Goal: Information Seeking & Learning: Learn about a topic

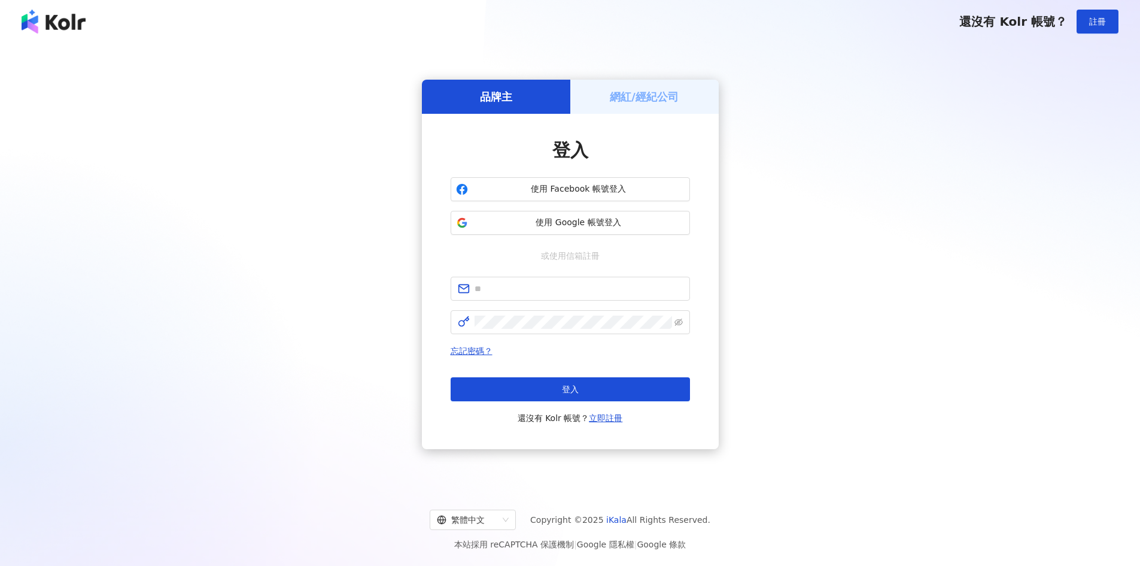
click at [800, 330] on div "品牌主 網紅/經紀公司 登入 使用 Facebook 帳號登入 使用 Google 帳號登入 或使用信箱註冊 忘記密碼？ 登入 還沒有 Kolr 帳號？ 立即…" at bounding box center [569, 264] width 1111 height 423
click at [637, 218] on span "使用 Google 帳號登入" at bounding box center [579, 223] width 212 height 12
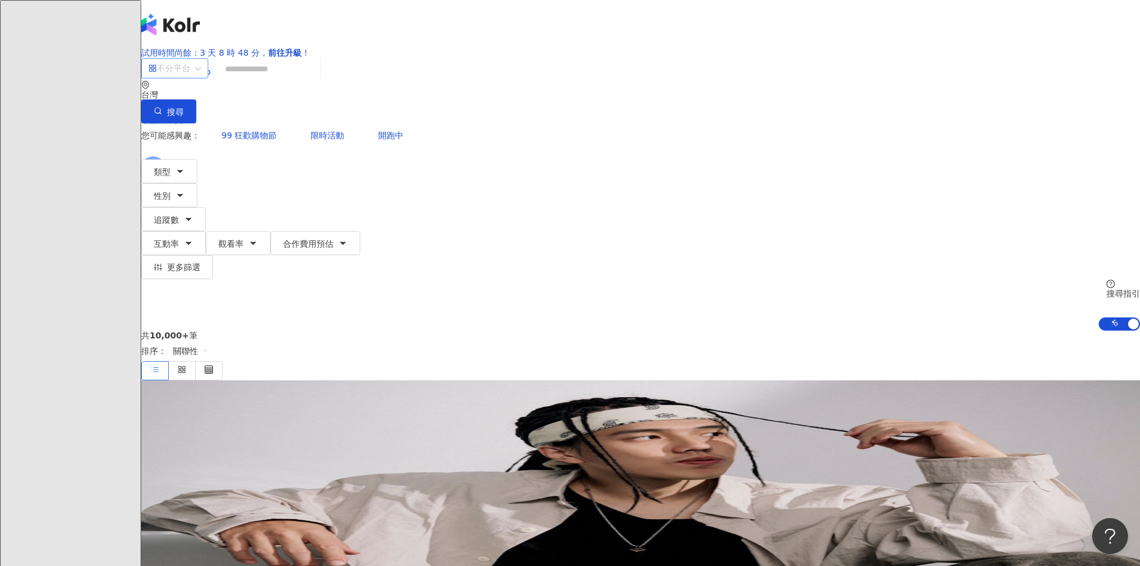
click at [190, 78] on div "不分平台" at bounding box center [169, 68] width 42 height 19
click at [340, 148] on div "Instagram" at bounding box center [320, 144] width 60 height 13
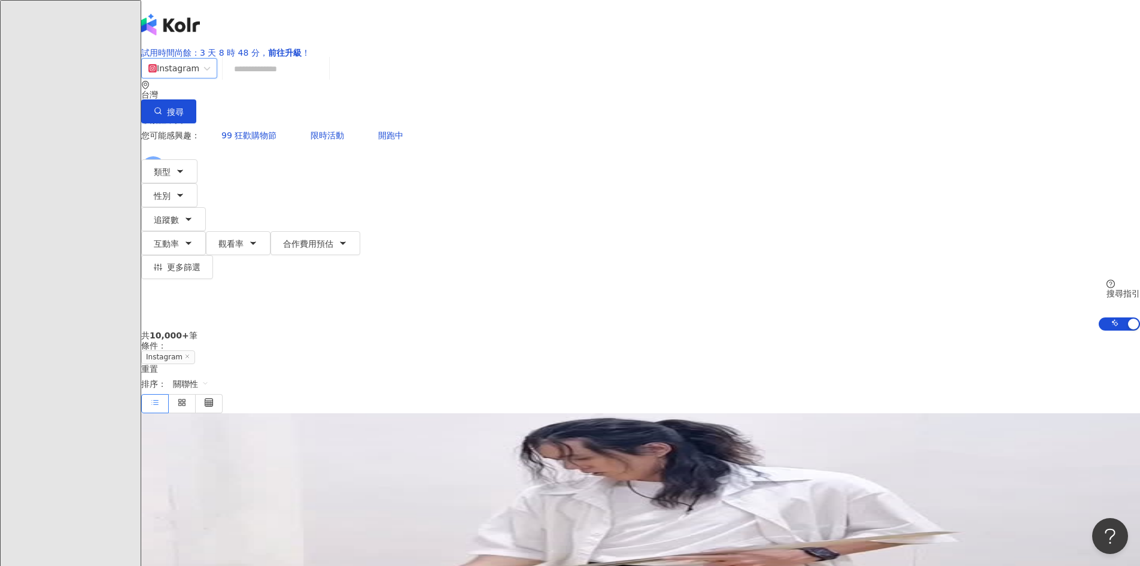
click at [199, 78] on div "Instagram" at bounding box center [173, 68] width 51 height 19
click at [348, 120] on div "不分平台" at bounding box center [323, 124] width 66 height 13
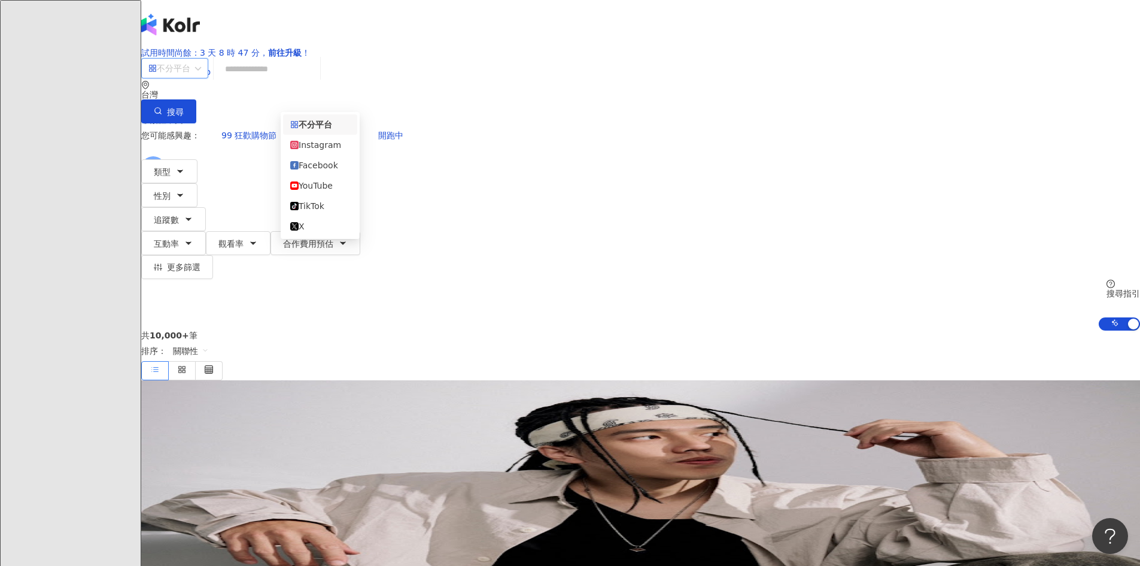
click at [201, 78] on span "不分平台" at bounding box center [174, 68] width 53 height 19
click at [341, 145] on div "Instagram" at bounding box center [320, 144] width 60 height 13
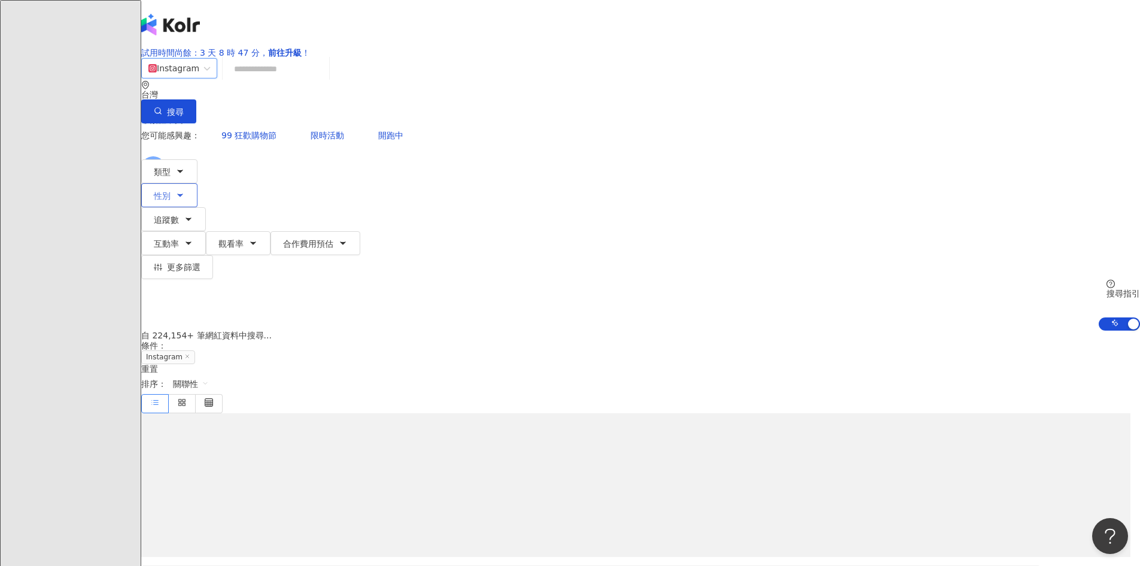
click at [185, 190] on icon "button" at bounding box center [180, 195] width 10 height 10
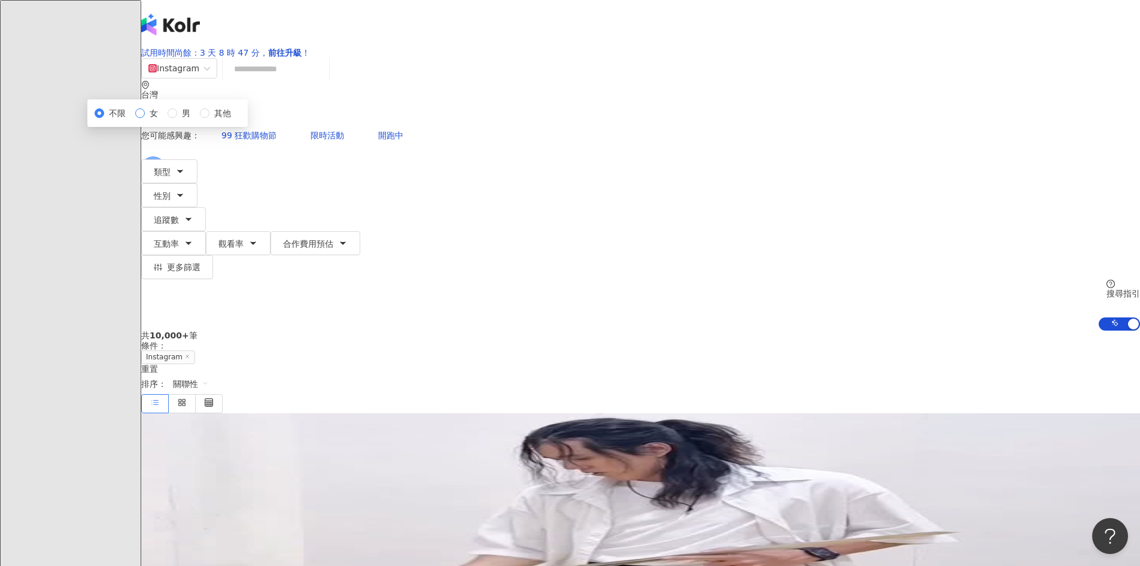
click at [163, 120] on span "女" at bounding box center [154, 113] width 18 height 13
click at [593, 123] on div "您可能感興趣： 99 狂歡購物節 限時活動 開跑中" at bounding box center [640, 135] width 999 height 24
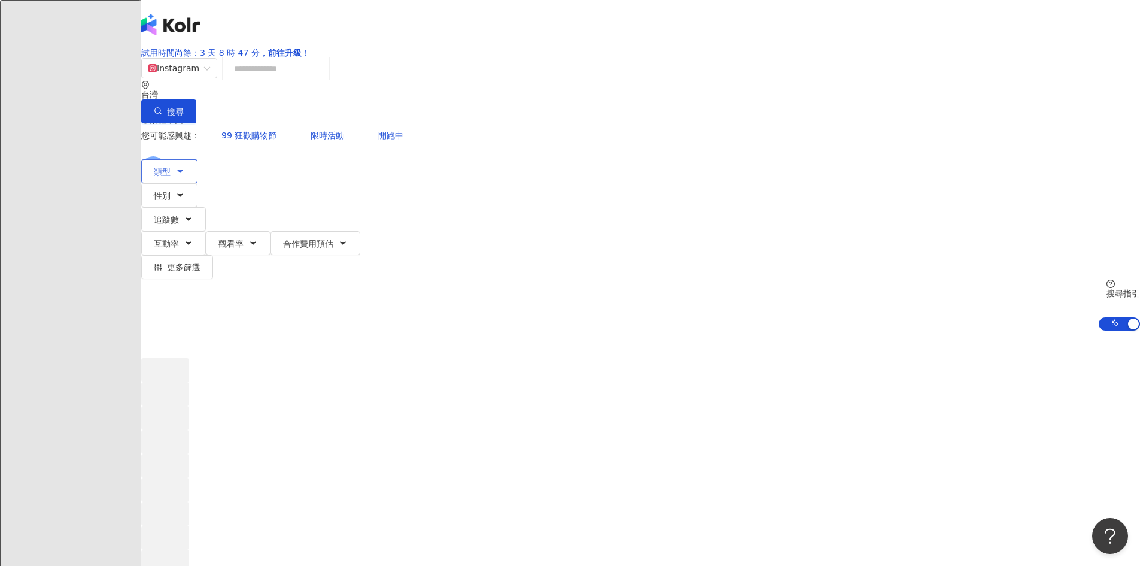
click at [171, 167] on span "類型" at bounding box center [162, 172] width 17 height 10
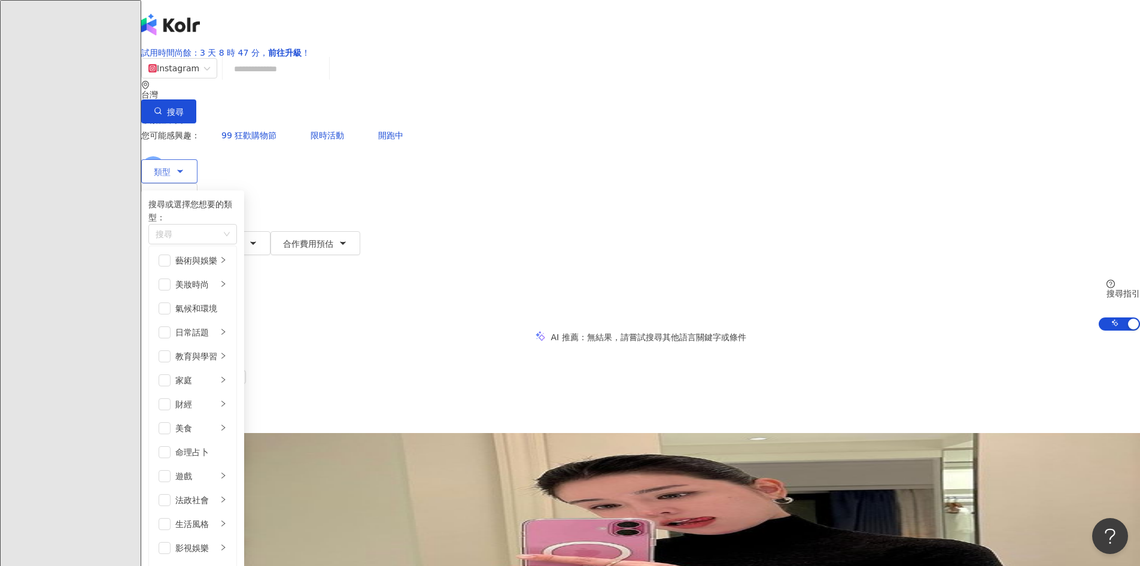
scroll to position [175, 0]
click at [217, 469] on div "遊戲" at bounding box center [196, 475] width 42 height 13
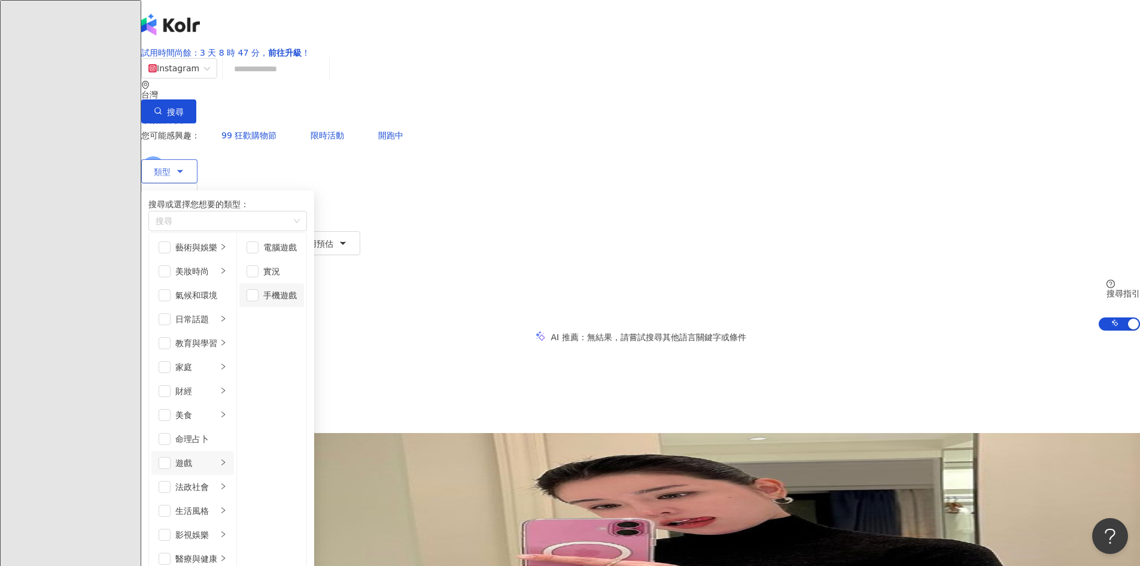
click at [297, 302] on div "手機遊戲" at bounding box center [280, 294] width 34 height 13
click at [196, 99] on button "搜尋" at bounding box center [168, 111] width 55 height 24
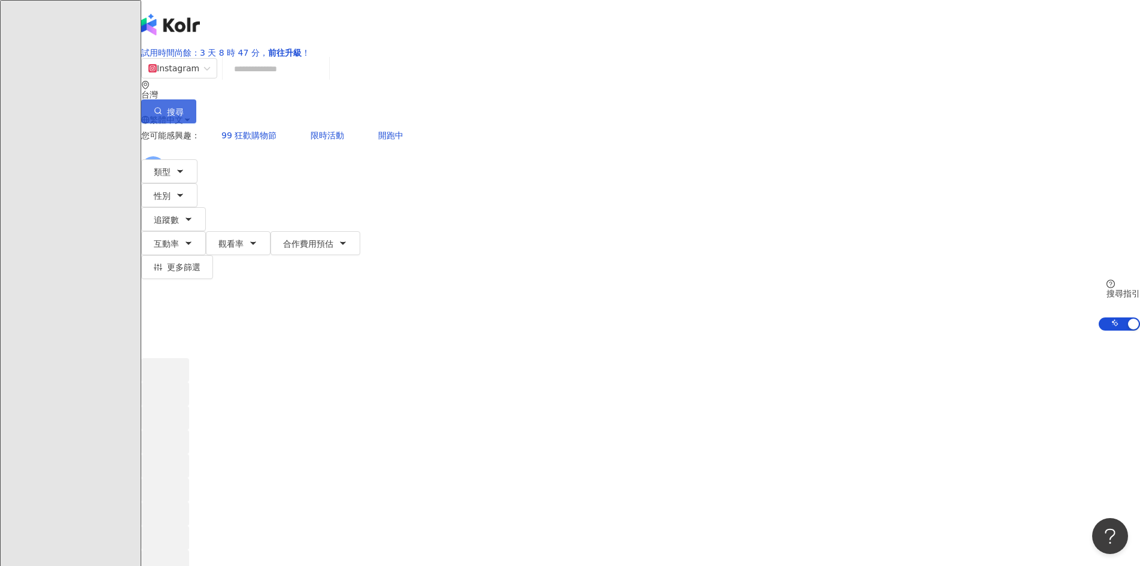
click at [184, 107] on span "搜尋" at bounding box center [175, 112] width 17 height 10
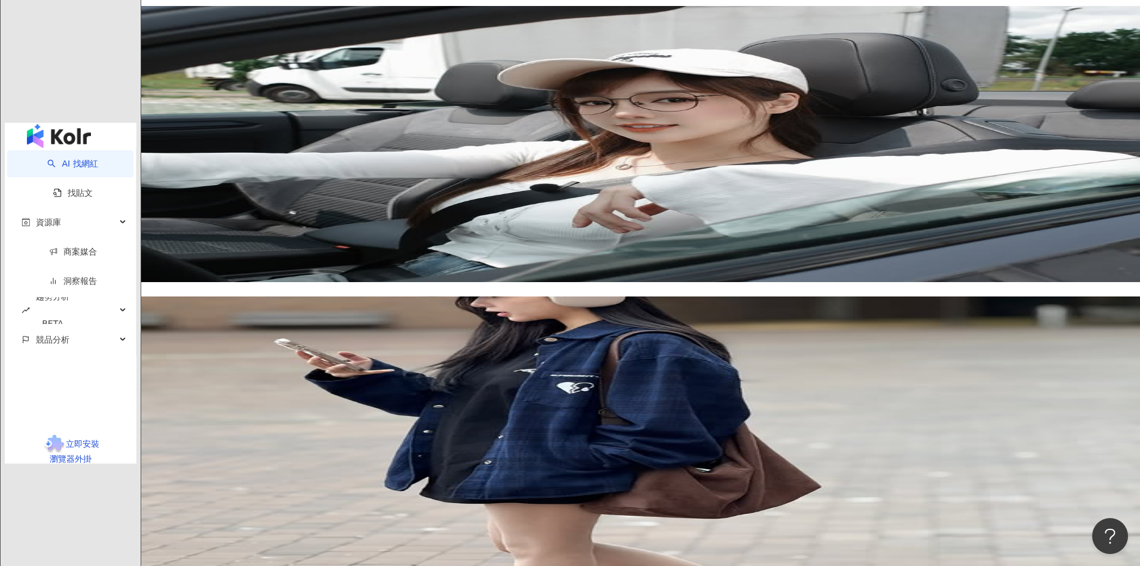
scroll to position [1855, 0]
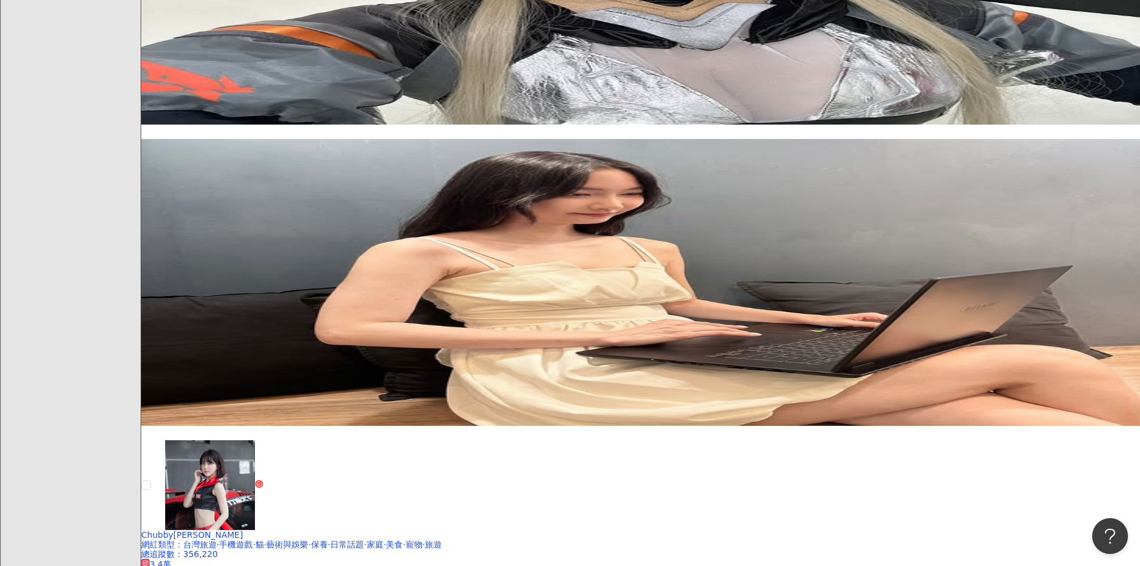
scroll to position [1871, 0]
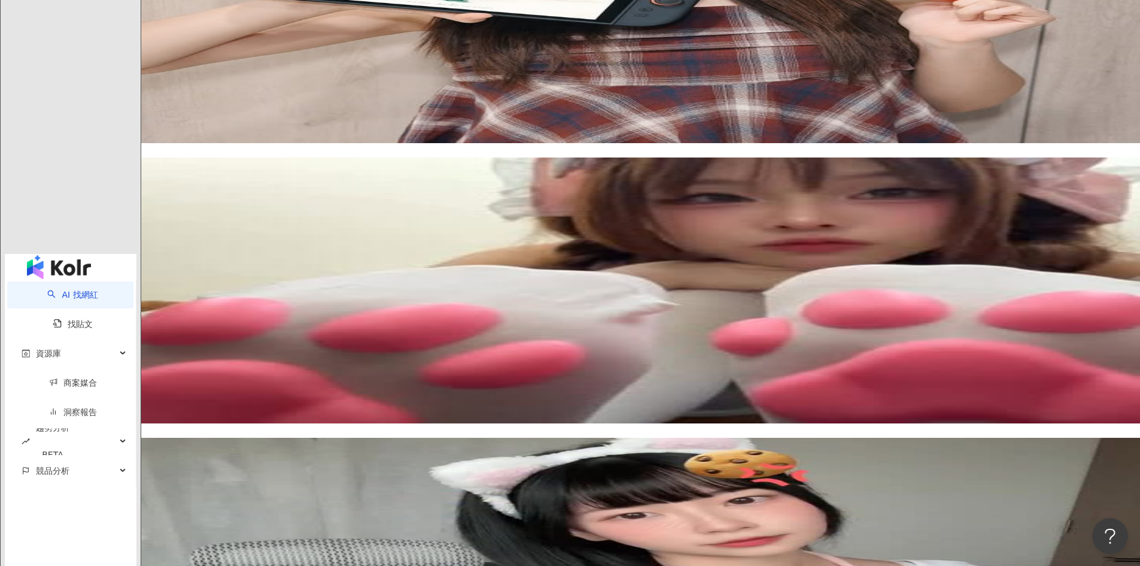
scroll to position [2050, 0]
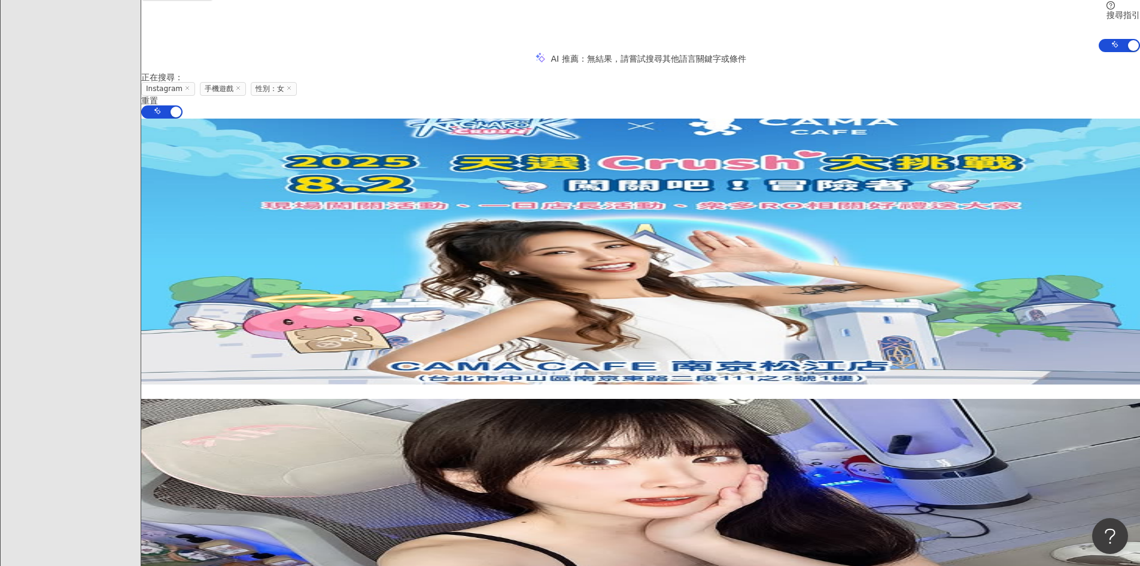
scroll to position [299, 0]
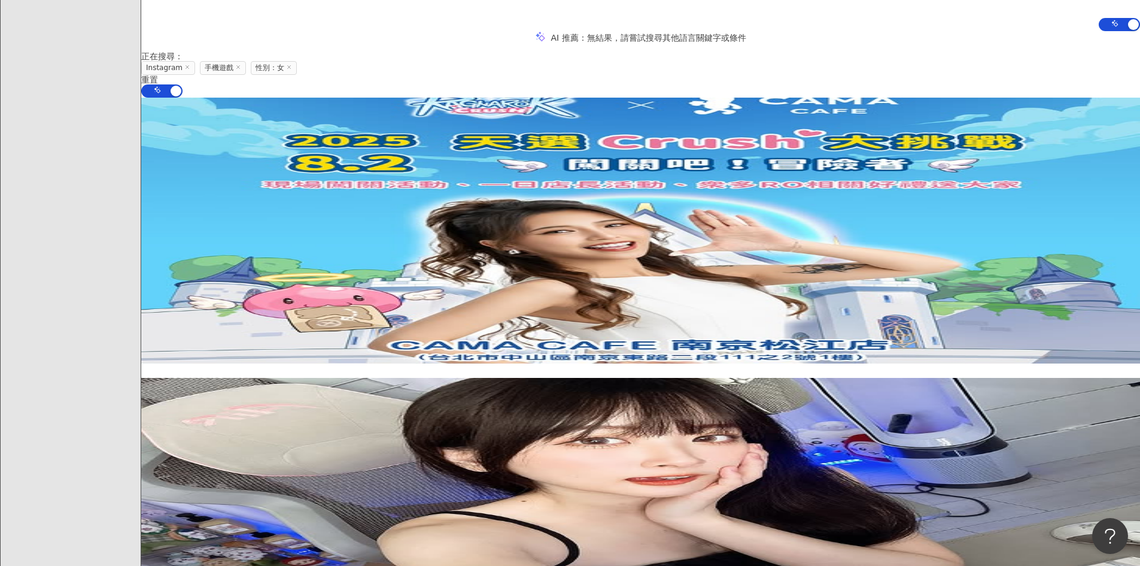
click at [874, 378] on img at bounding box center [640, 516] width 999 height 276
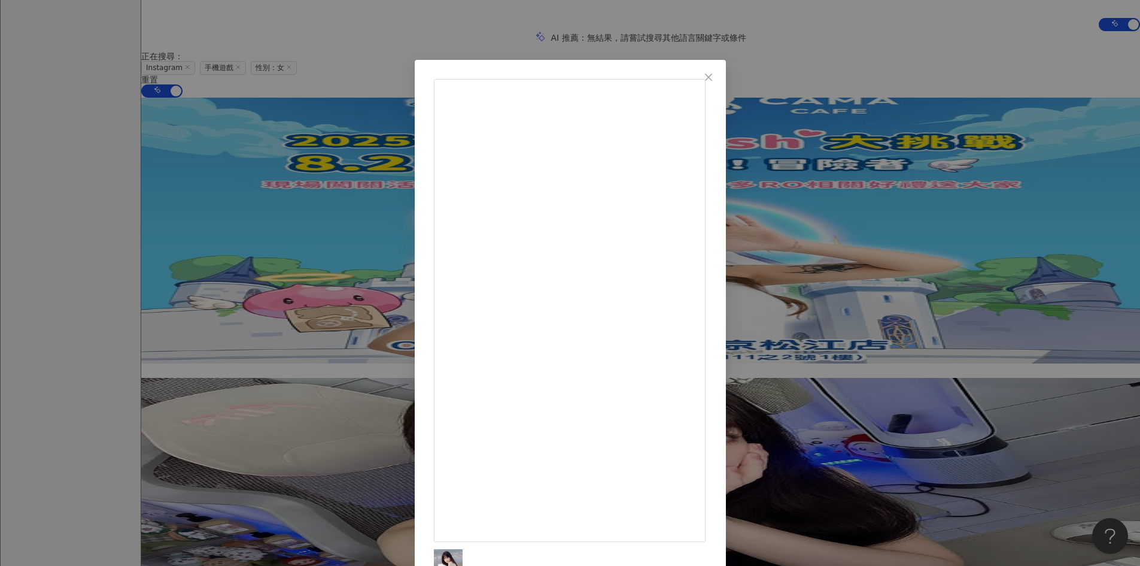
click at [713, 81] on icon "close" at bounding box center [709, 77] width 10 height 10
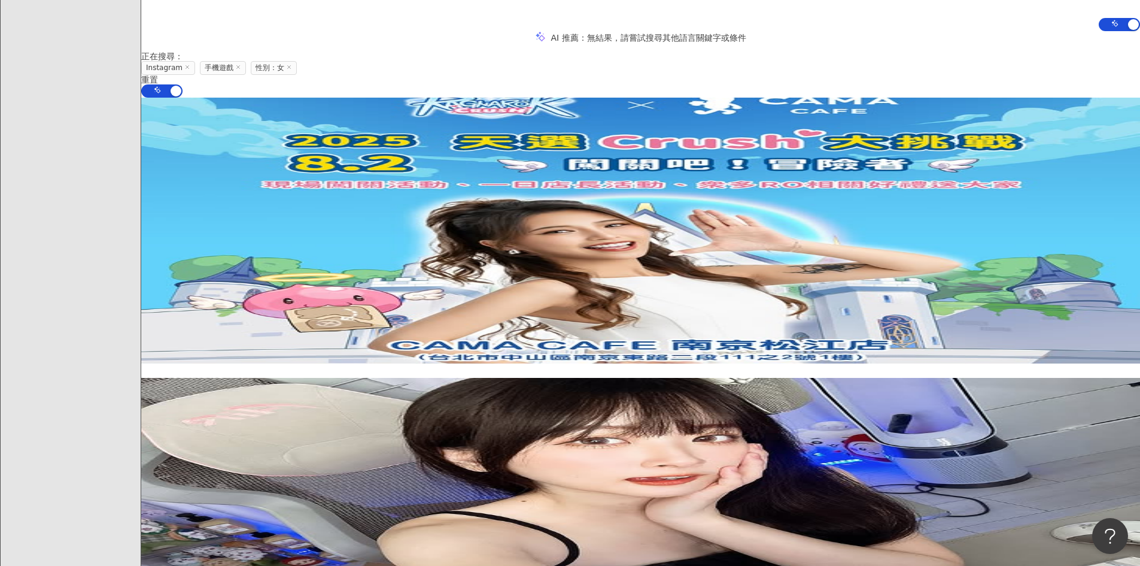
click at [941, 378] on img at bounding box center [640, 516] width 999 height 276
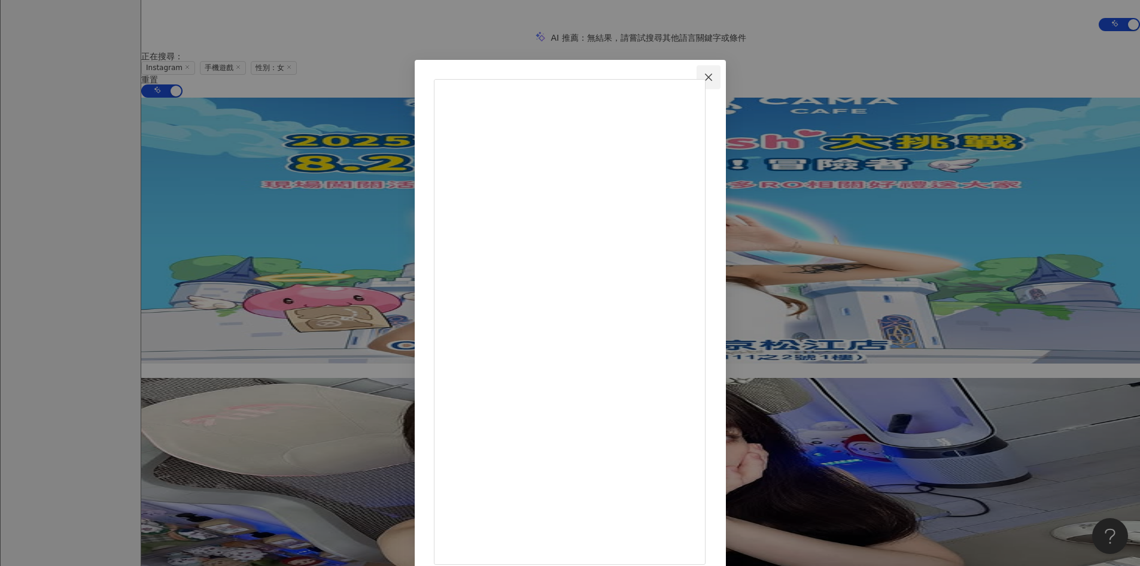
click at [713, 77] on icon "close" at bounding box center [709, 77] width 10 height 10
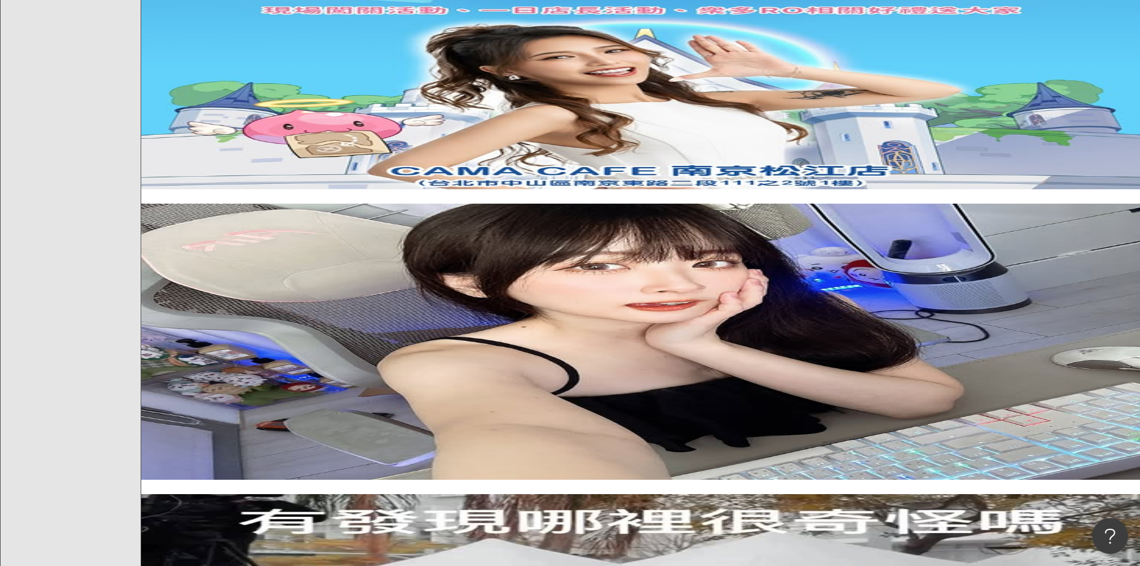
scroll to position [479, 0]
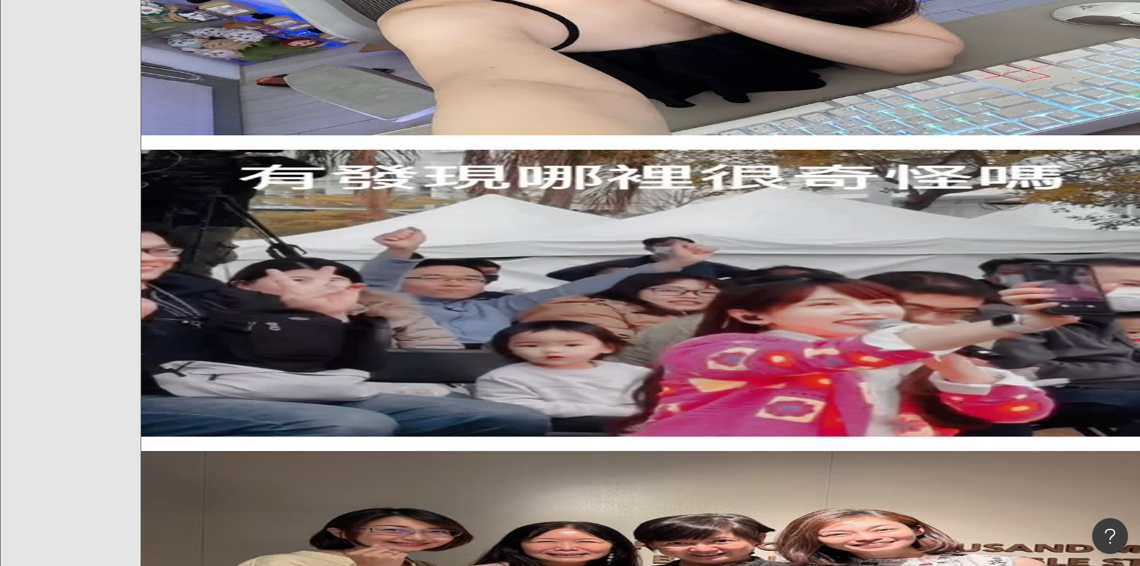
scroll to position [898, 0]
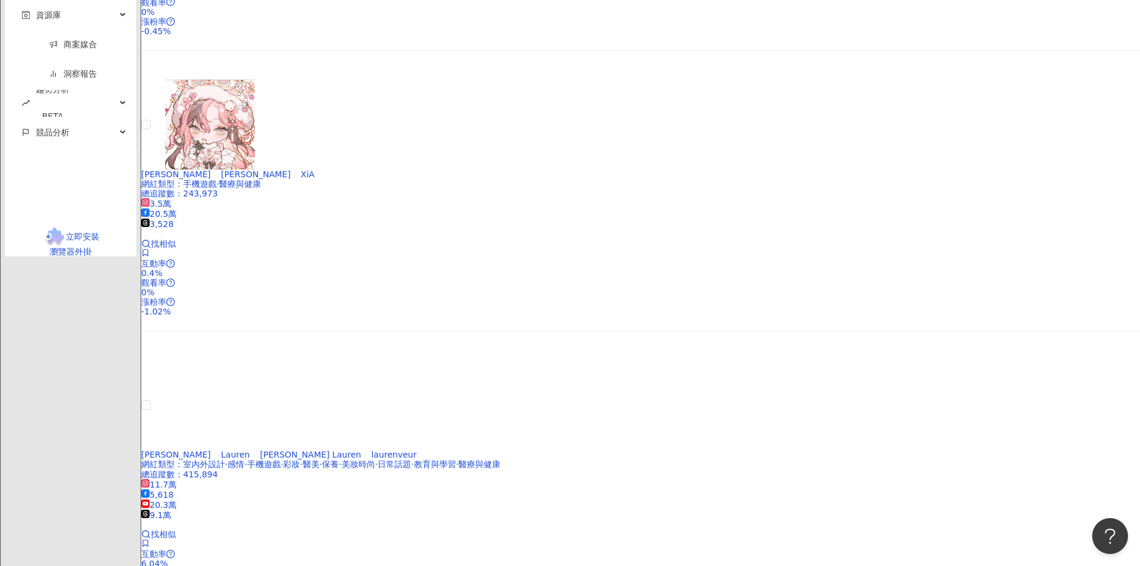
scroll to position [2035, 0]
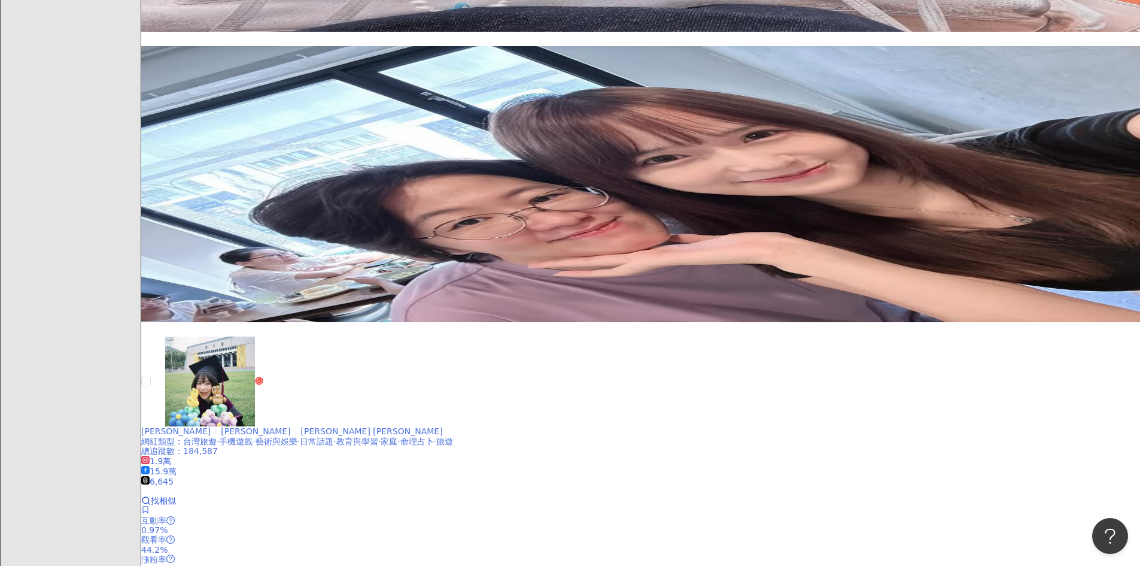
scroll to position [633, 0]
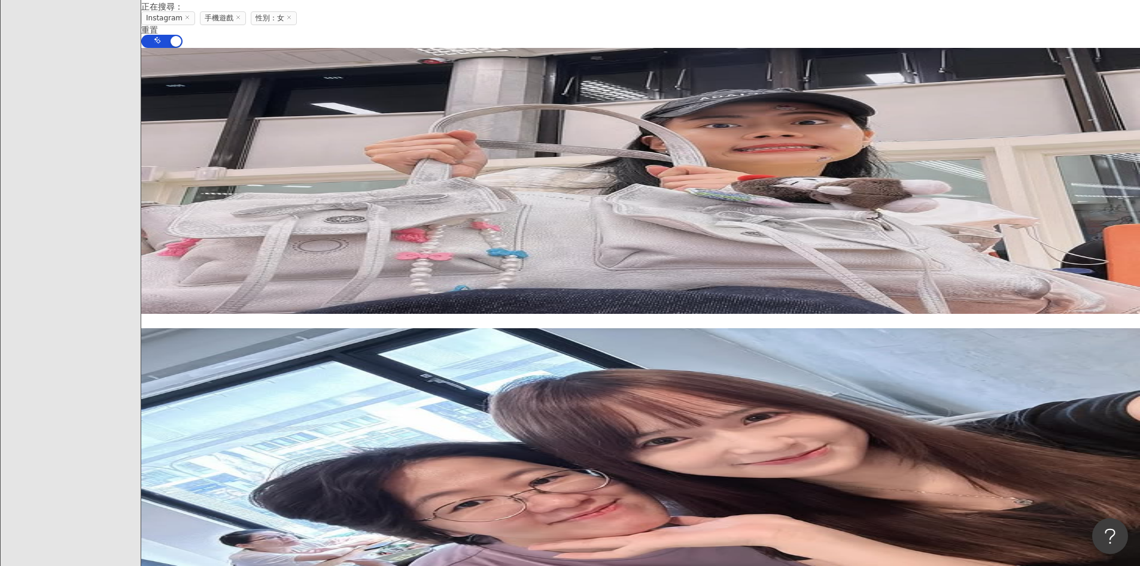
scroll to position [333, 0]
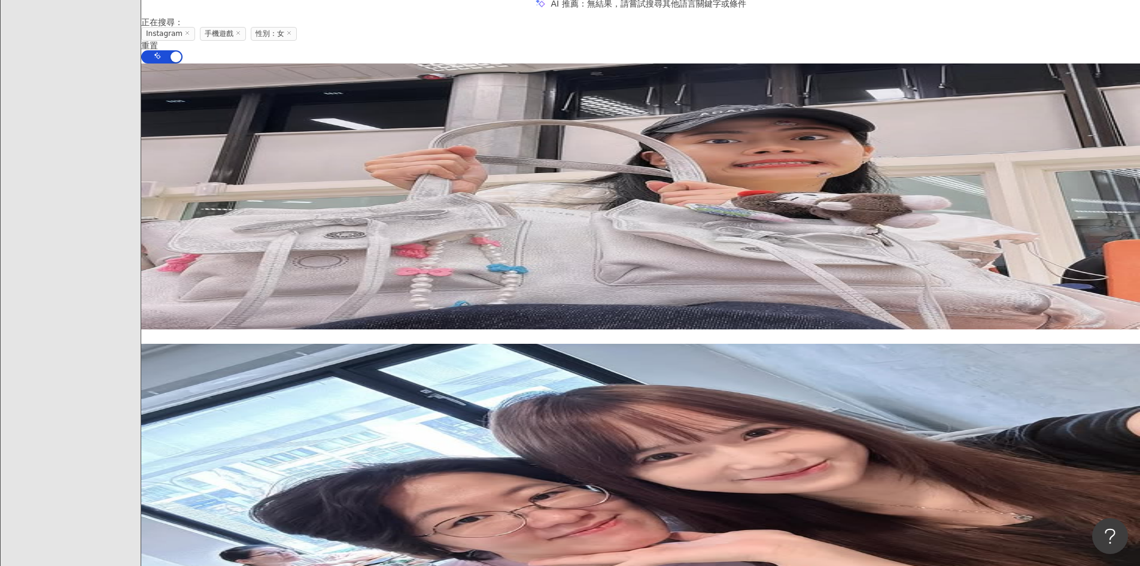
click at [300, 433] on span "jenny860716123" at bounding box center [264, 438] width 71 height 10
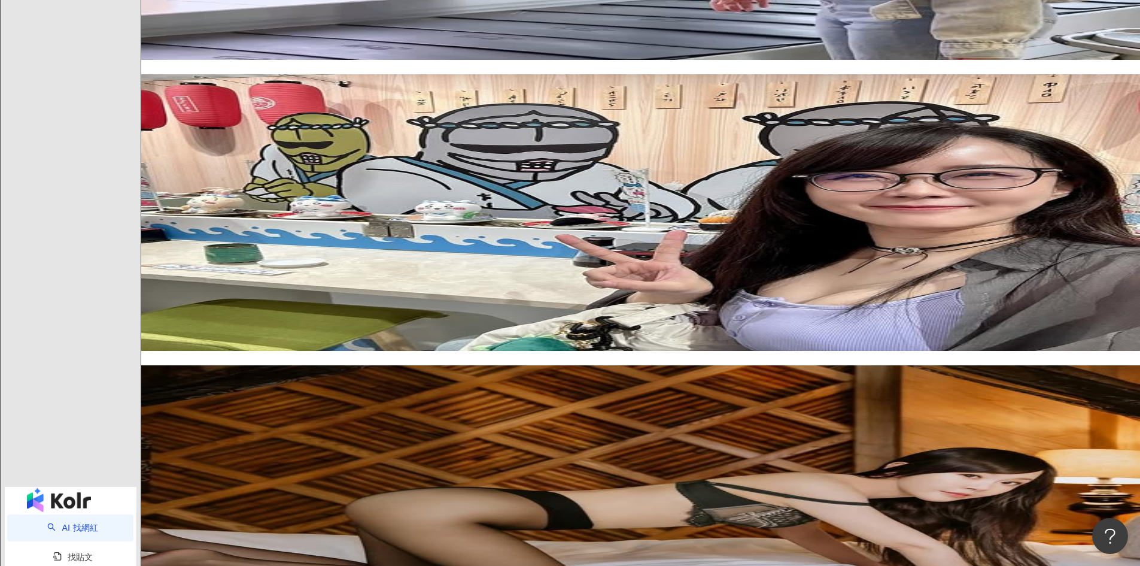
scroll to position [1556, 0]
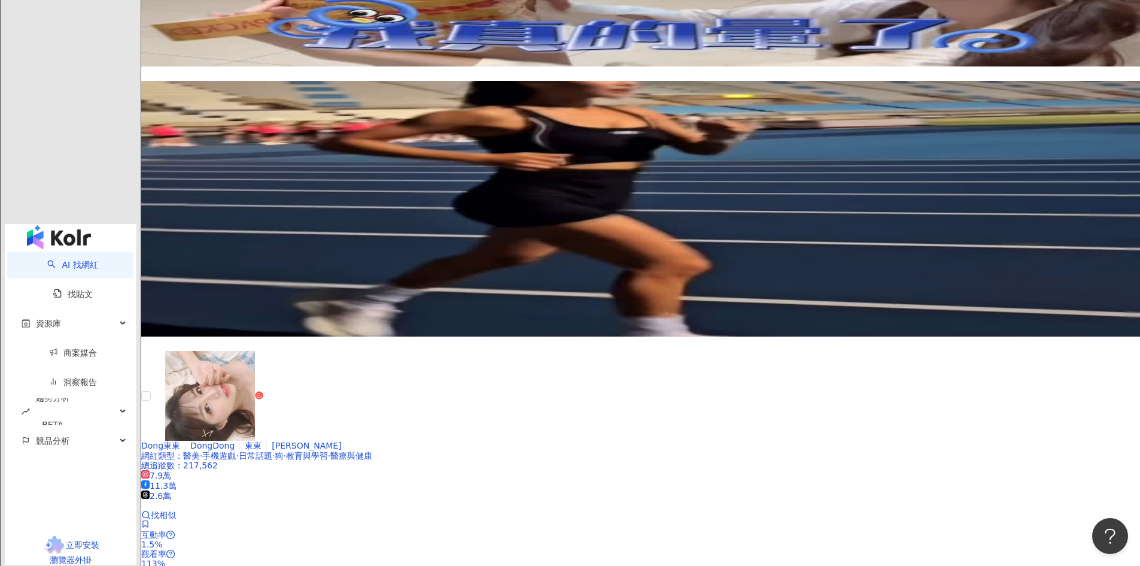
scroll to position [1647, 0]
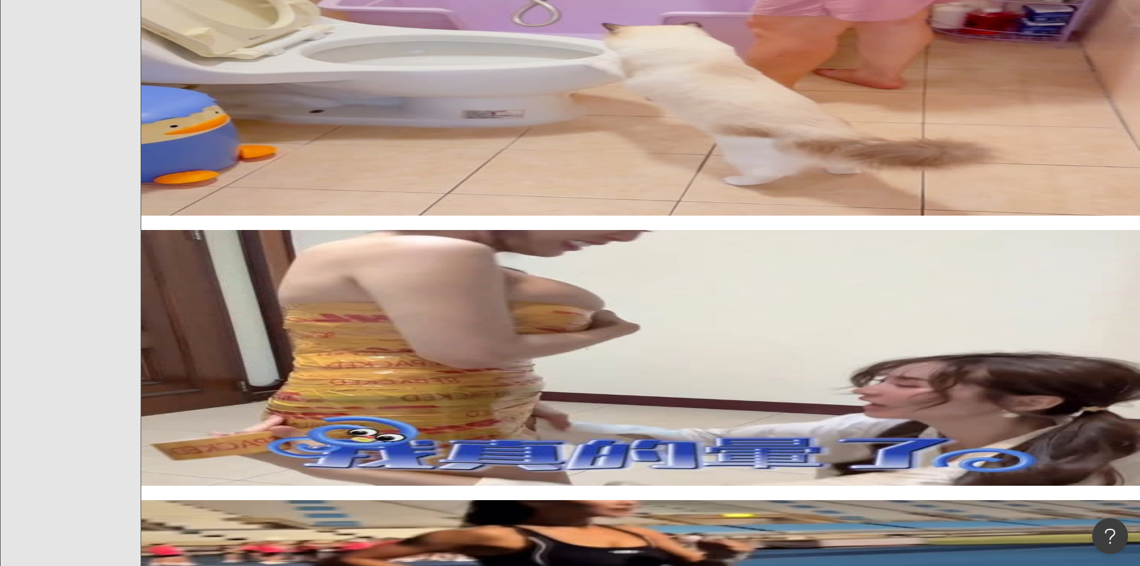
scroll to position [1407, 0]
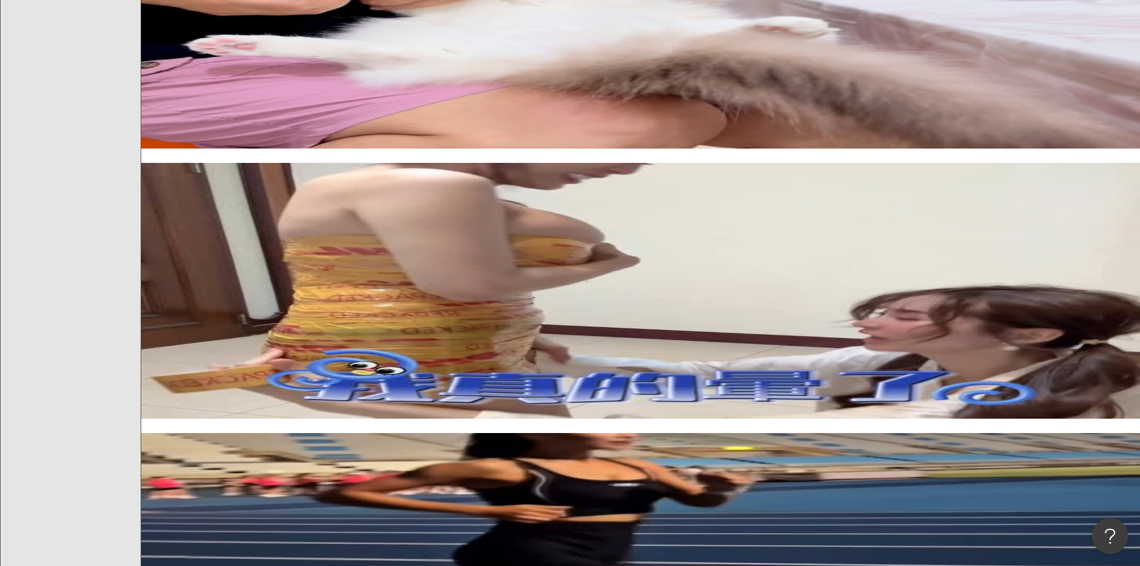
scroll to position [1228, 0]
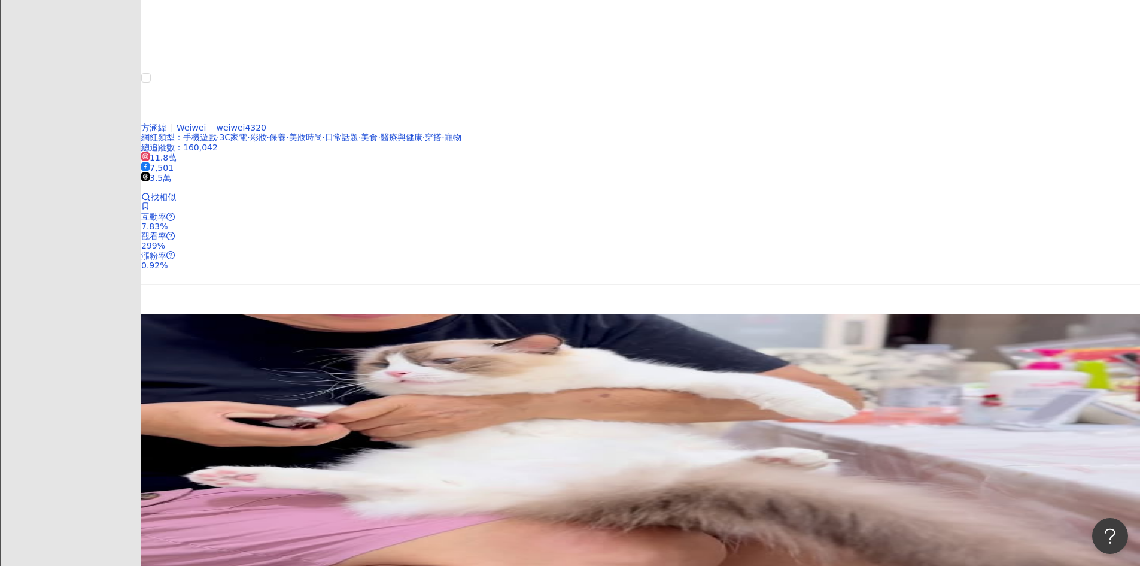
scroll to position [809, 0]
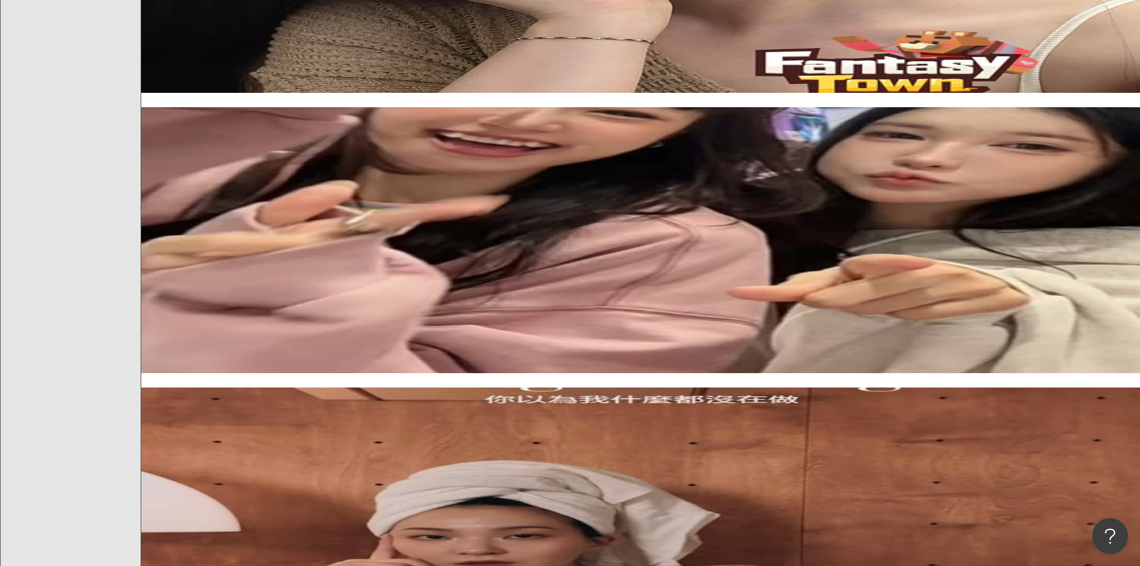
scroll to position [211, 0]
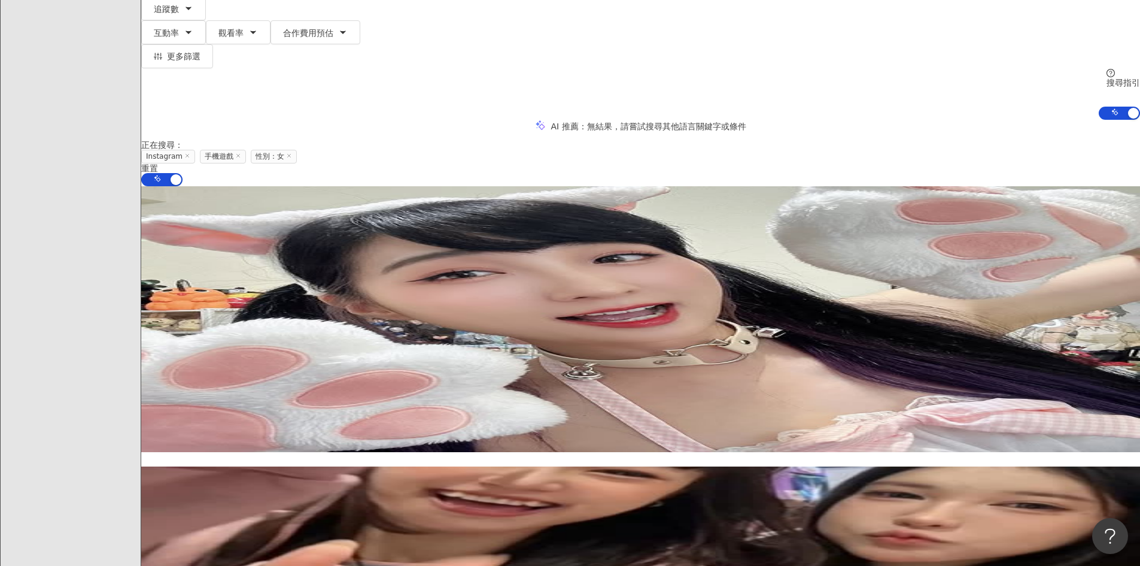
click at [279, 556] on span "mila831202" at bounding box center [254, 561] width 50 height 10
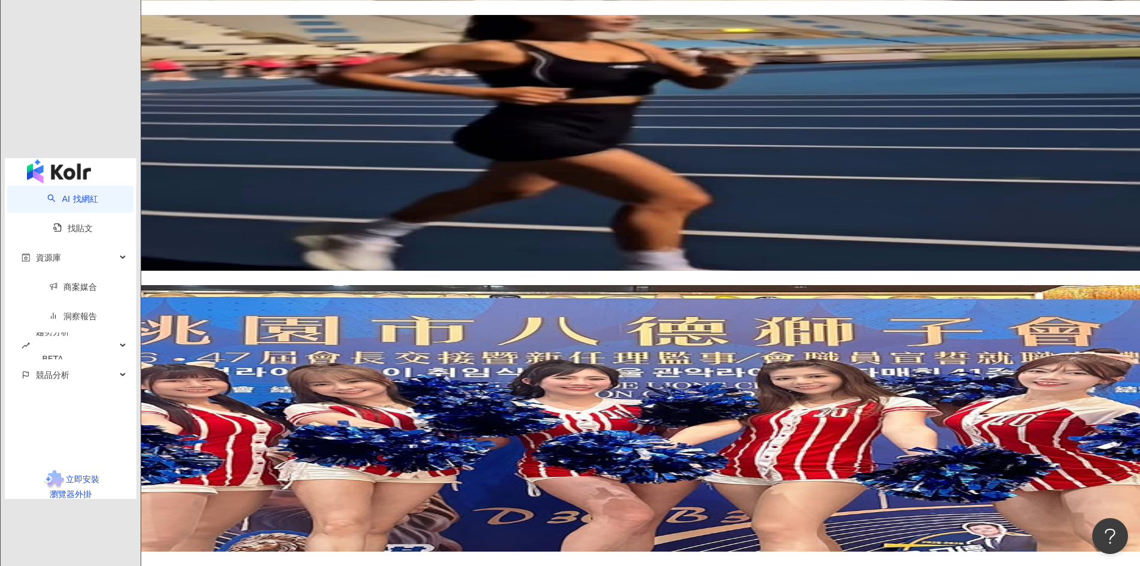
scroll to position [2126, 0]
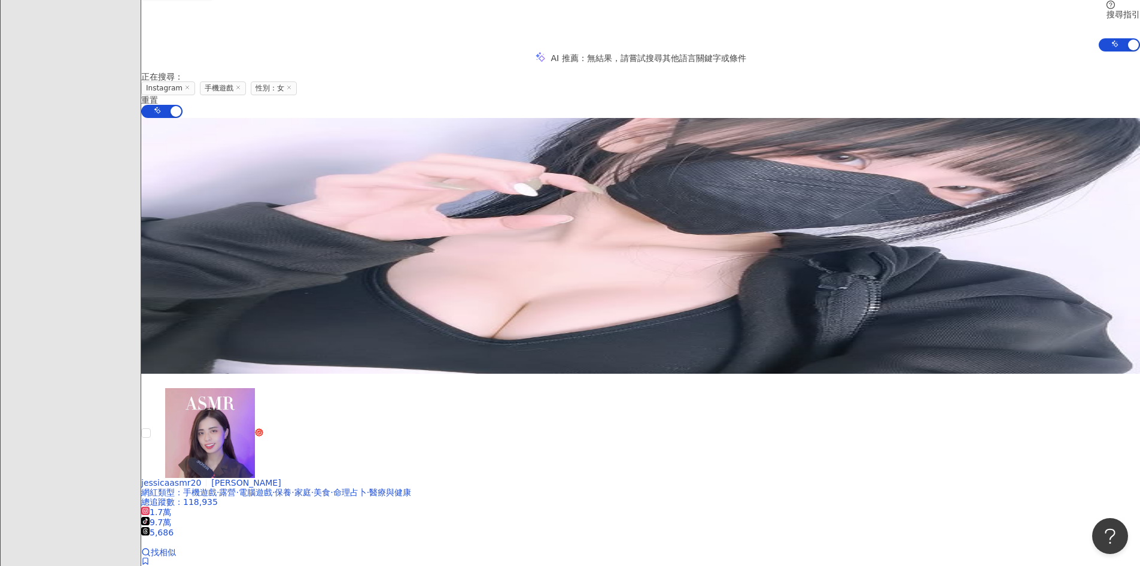
scroll to position [120, 0]
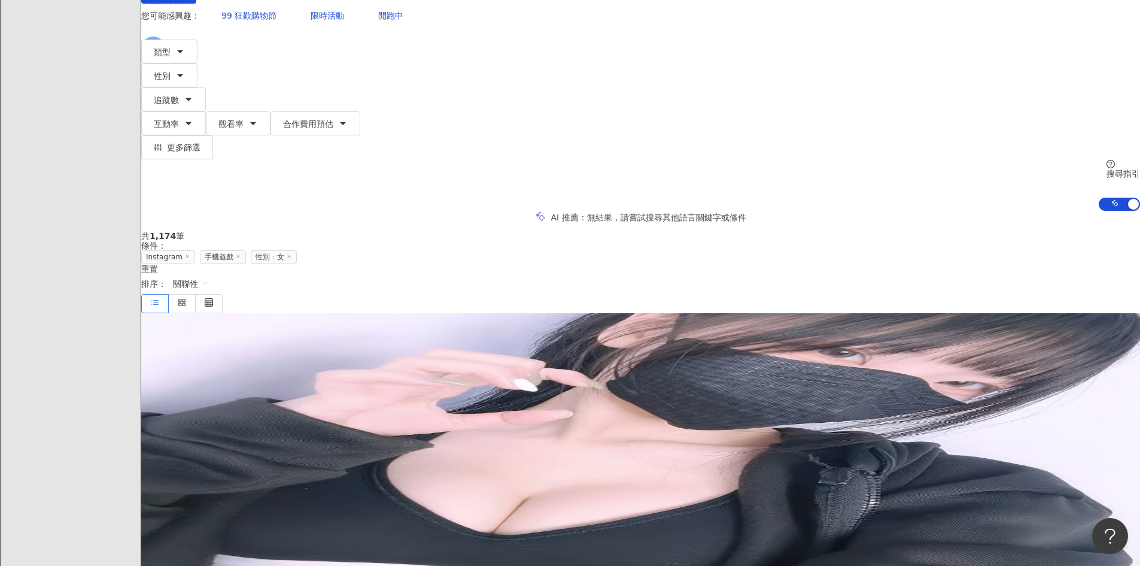
click at [217, 403] on span "雨狐Yuhu/小怪Guai" at bounding box center [178, 408] width 75 height 10
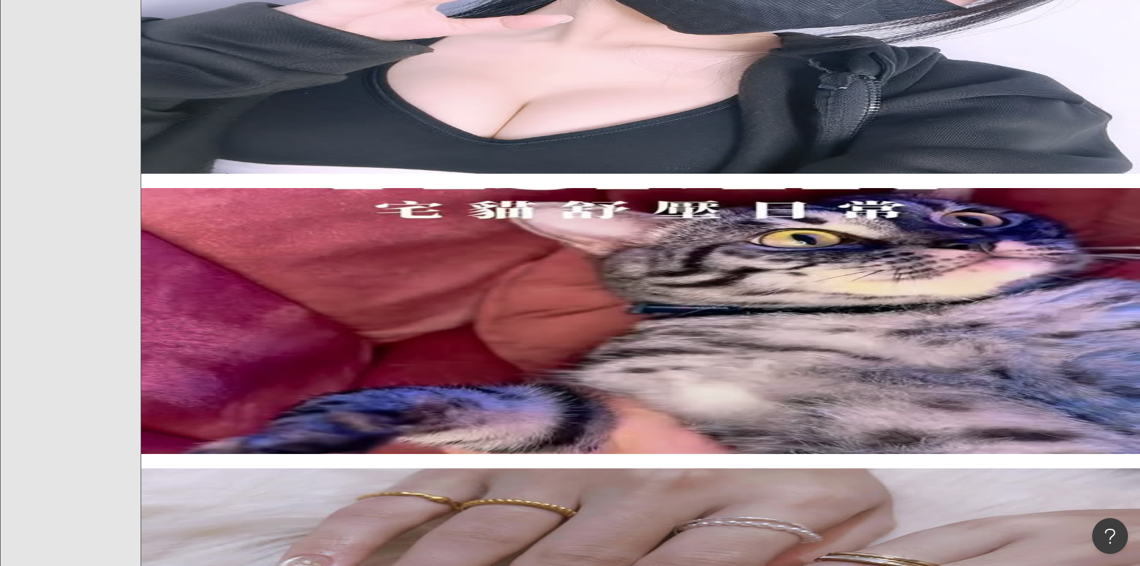
scroll to position [598, 0]
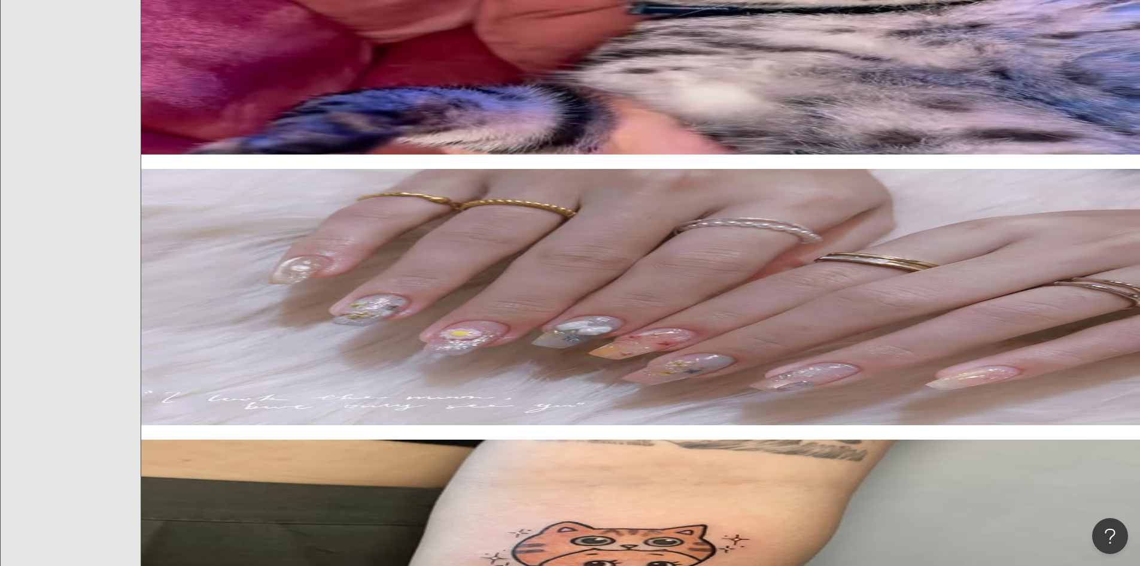
scroll to position [838, 0]
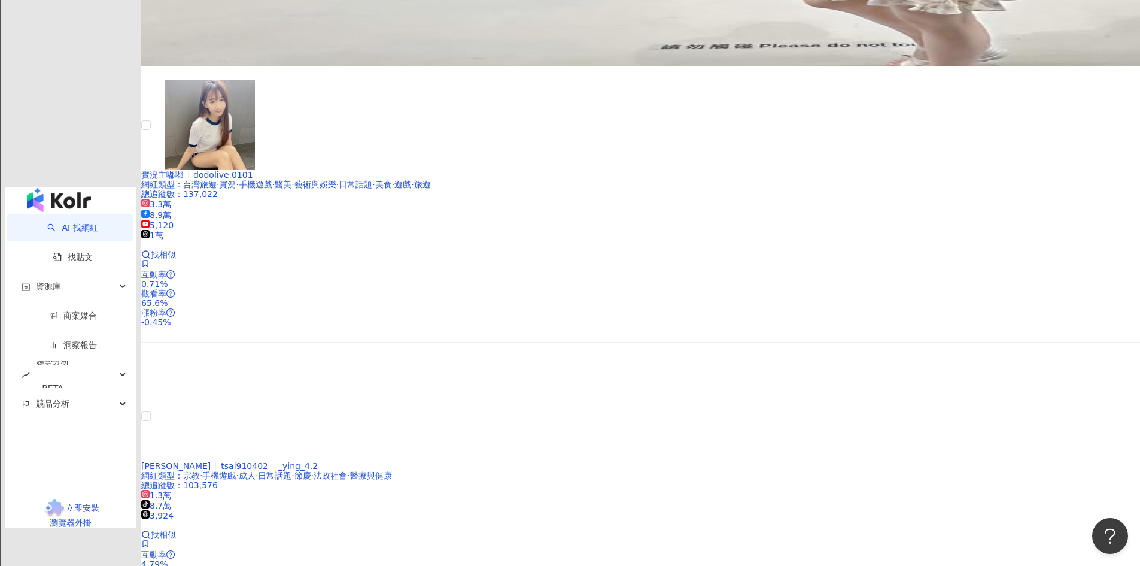
scroll to position [1676, 0]
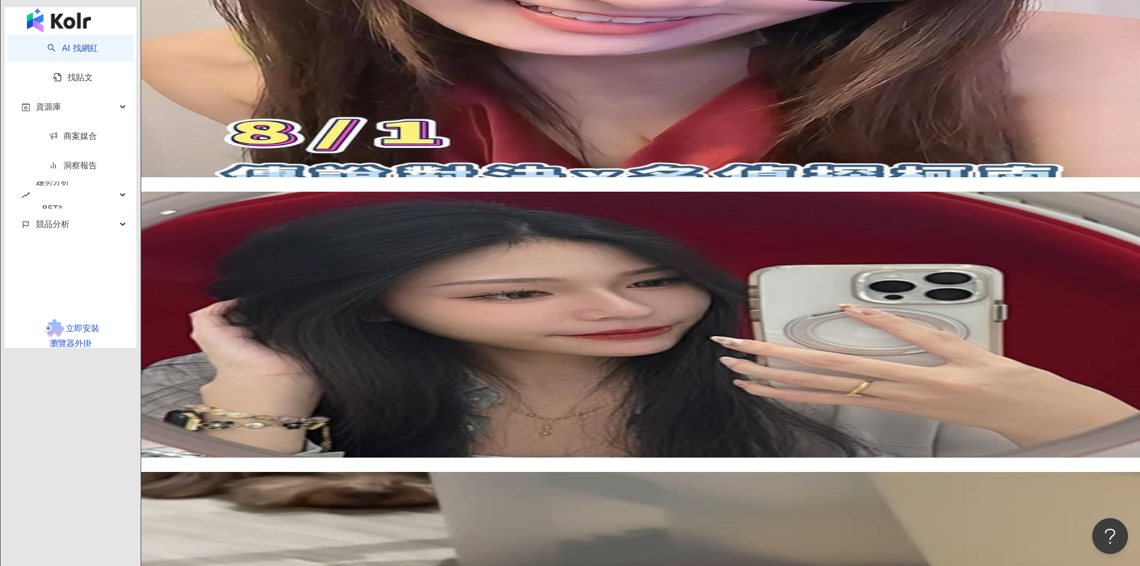
scroll to position [1855, 0]
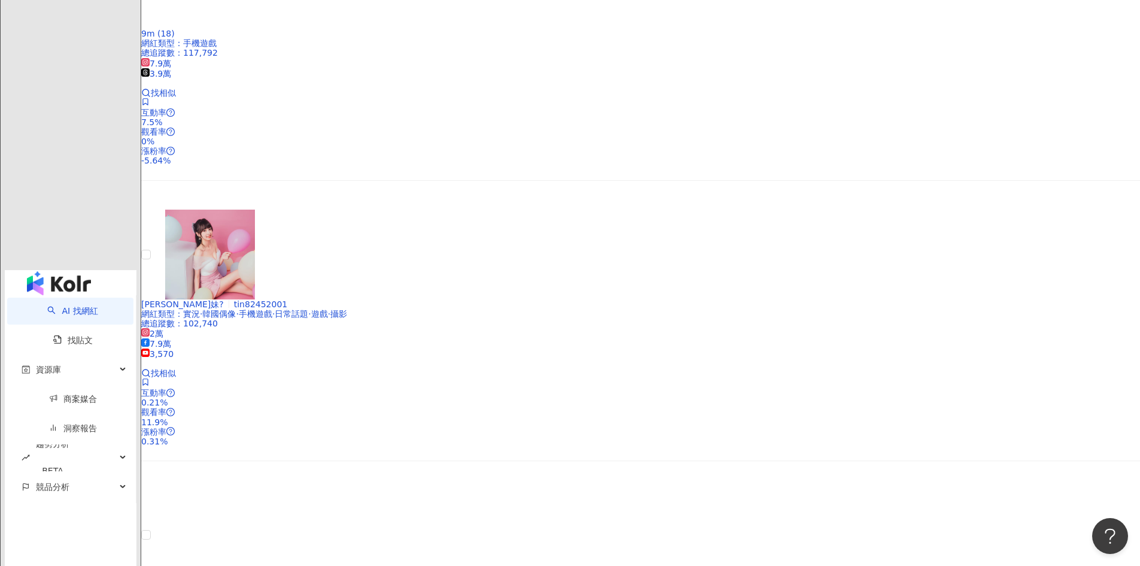
scroll to position [1795, 0]
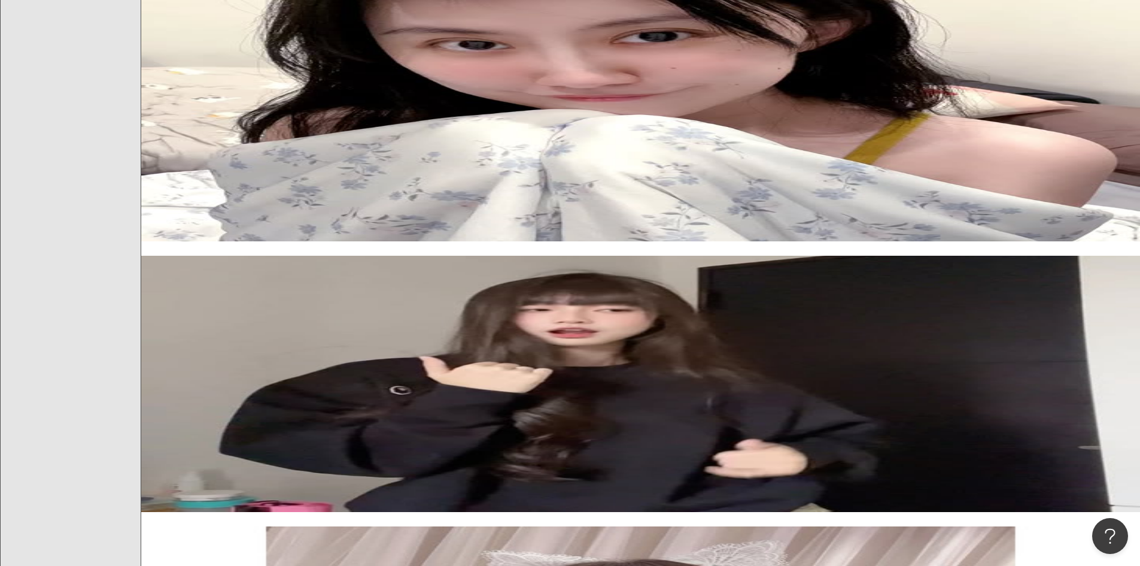
scroll to position [1197, 0]
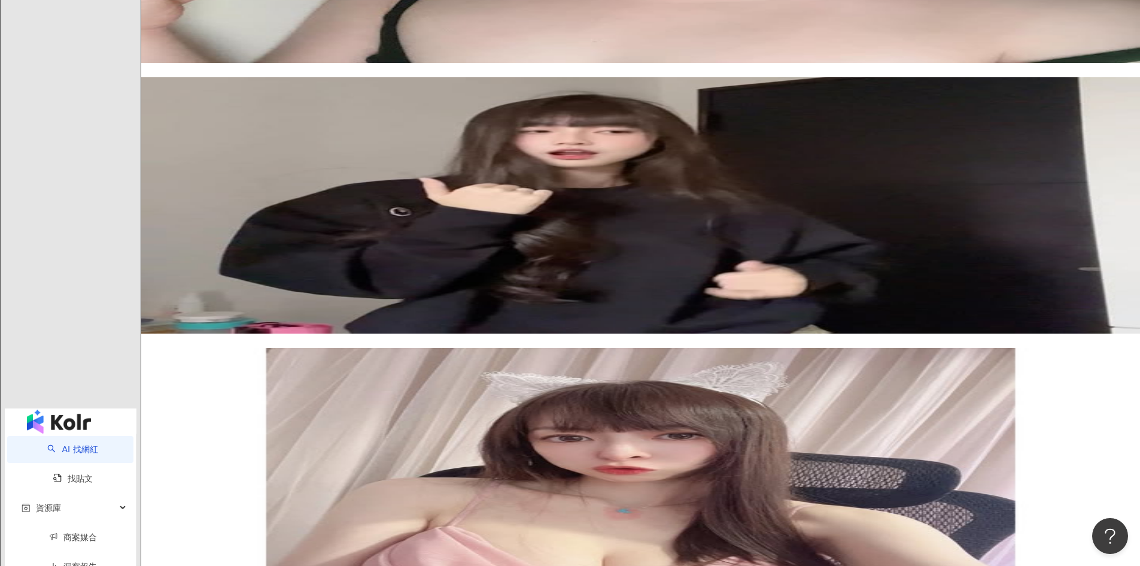
scroll to position [1496, 0]
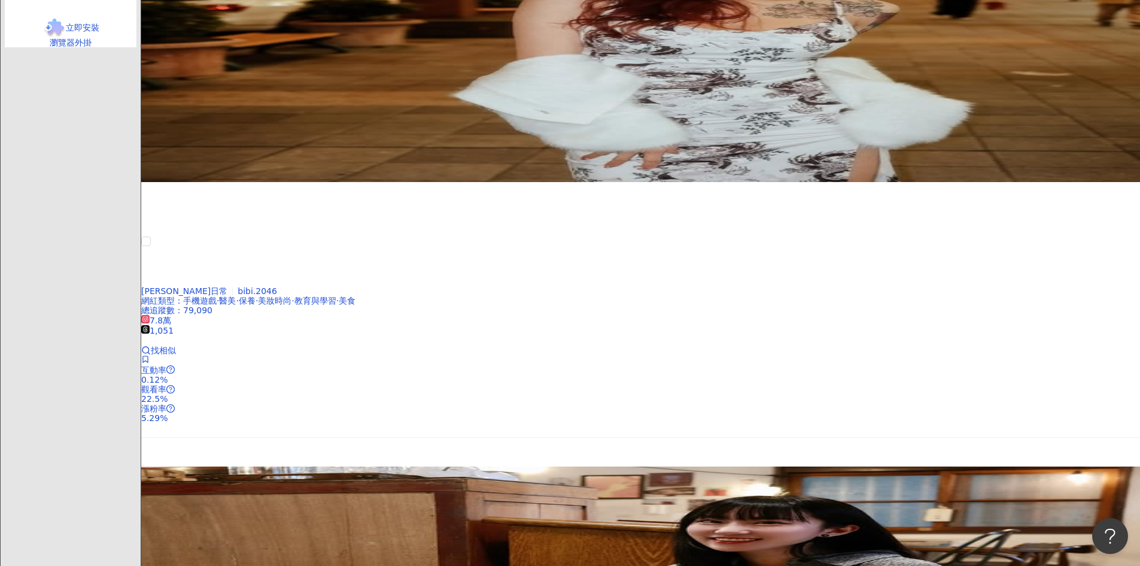
scroll to position [1975, 0]
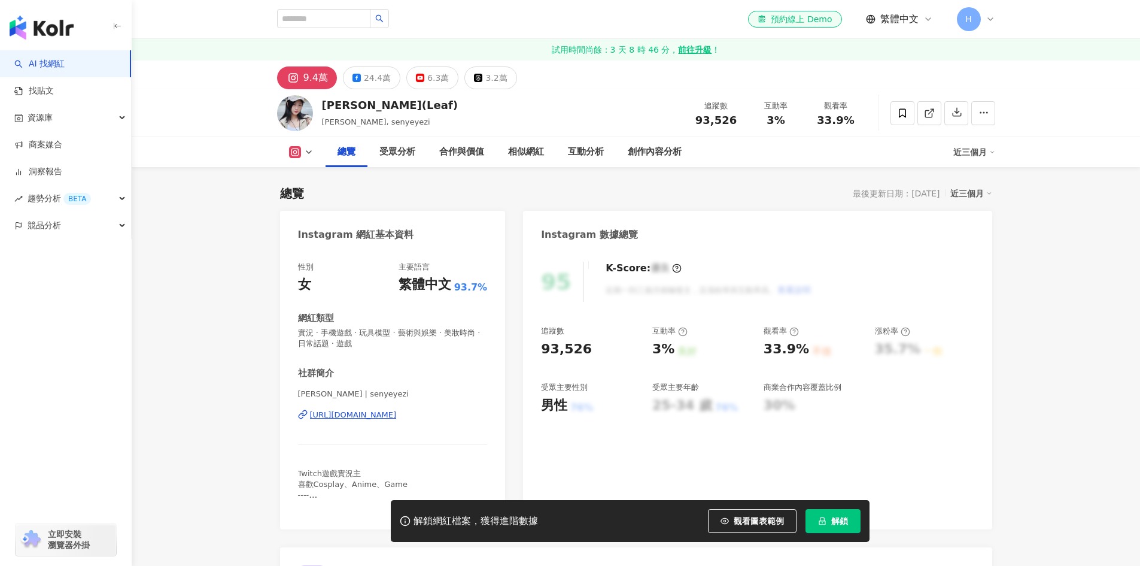
click at [397, 409] on div "https://www.instagram.com/senyeyezi/" at bounding box center [353, 414] width 87 height 11
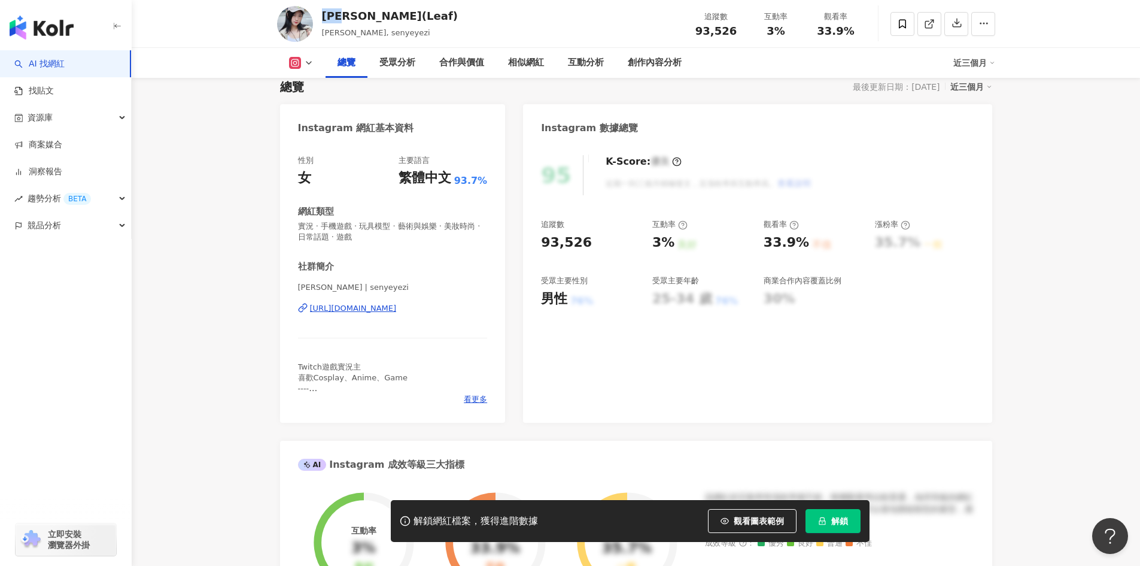
scroll to position [105, 0]
drag, startPoint x: 322, startPoint y: 13, endPoint x: 367, endPoint y: 14, distance: 45.5
click at [367, 14] on div "森野葉子(Leaf)" at bounding box center [390, 15] width 136 height 15
drag, startPoint x: 398, startPoint y: 20, endPoint x: 247, endPoint y: 36, distance: 151.6
click at [306, 17] on div "森野葉子(Leaf) 葉子, senyeyezi 追蹤數 93,526 互動率 3% 觀看率 33.9%" at bounding box center [636, 23] width 766 height 47
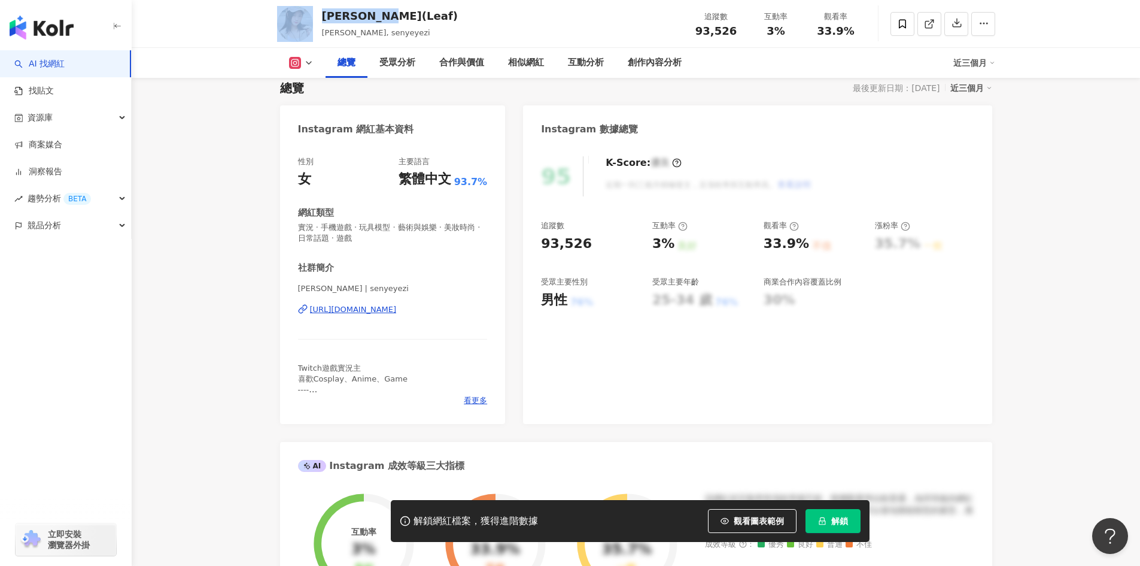
copy div "森野葉子(Leaf)"
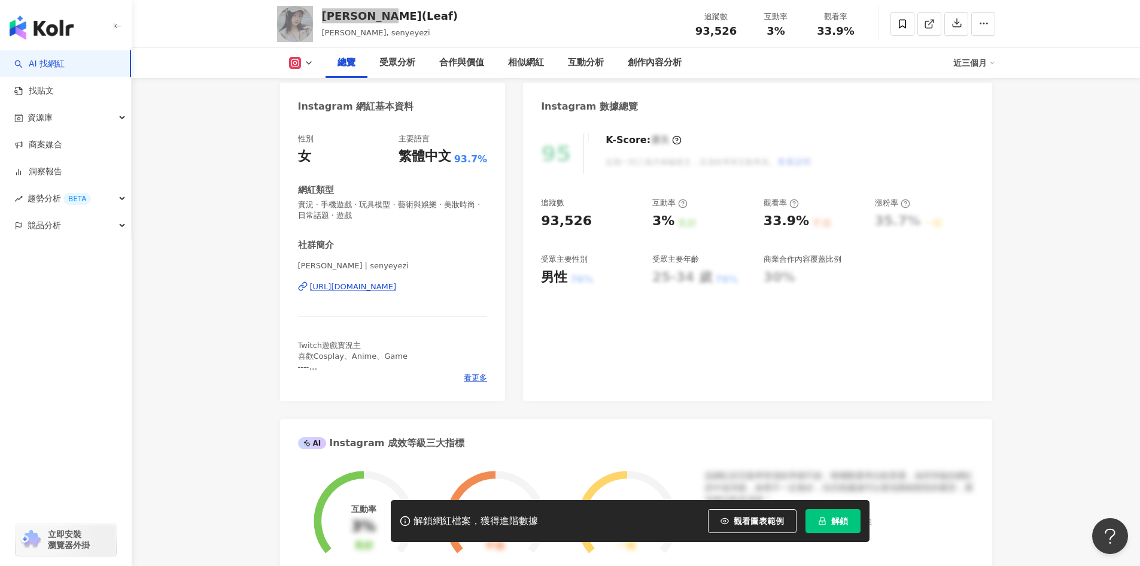
scroll to position [0, 0]
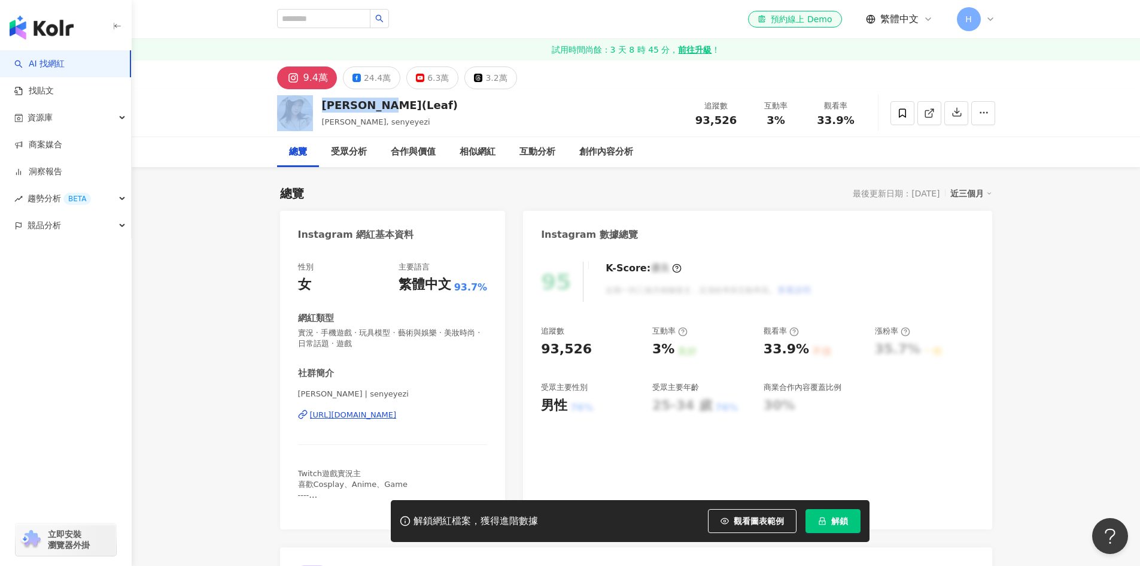
click at [583, 102] on div "森野葉子(Leaf) 葉子, senyeyezi 追蹤數 93,526 互動率 3% 觀看率 33.9%" at bounding box center [636, 112] width 766 height 47
click at [566, 138] on div "互動分析" at bounding box center [537, 152] width 60 height 30
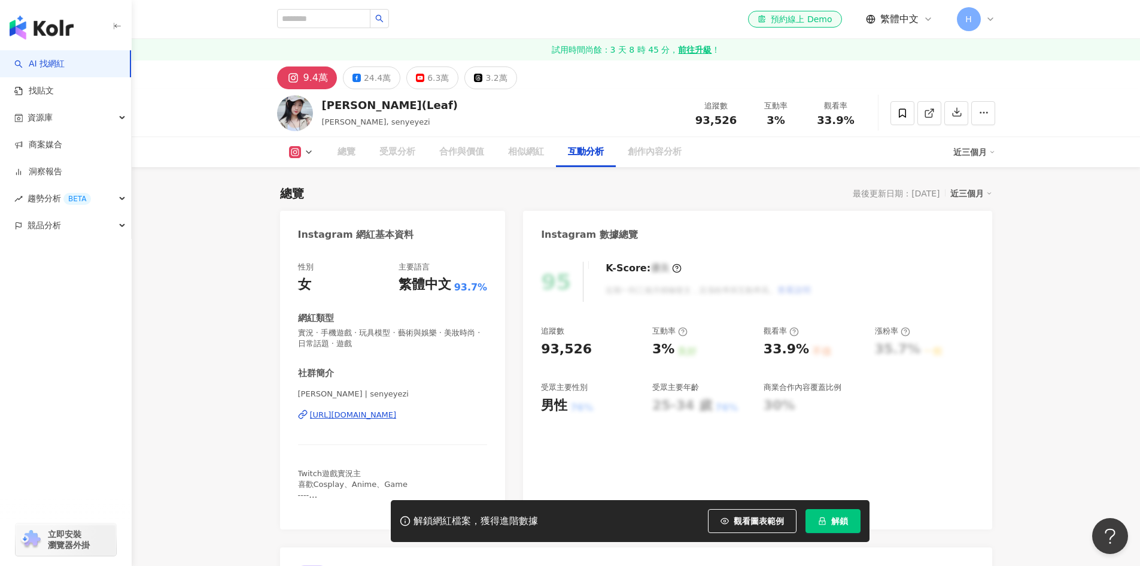
scroll to position [2363, 0]
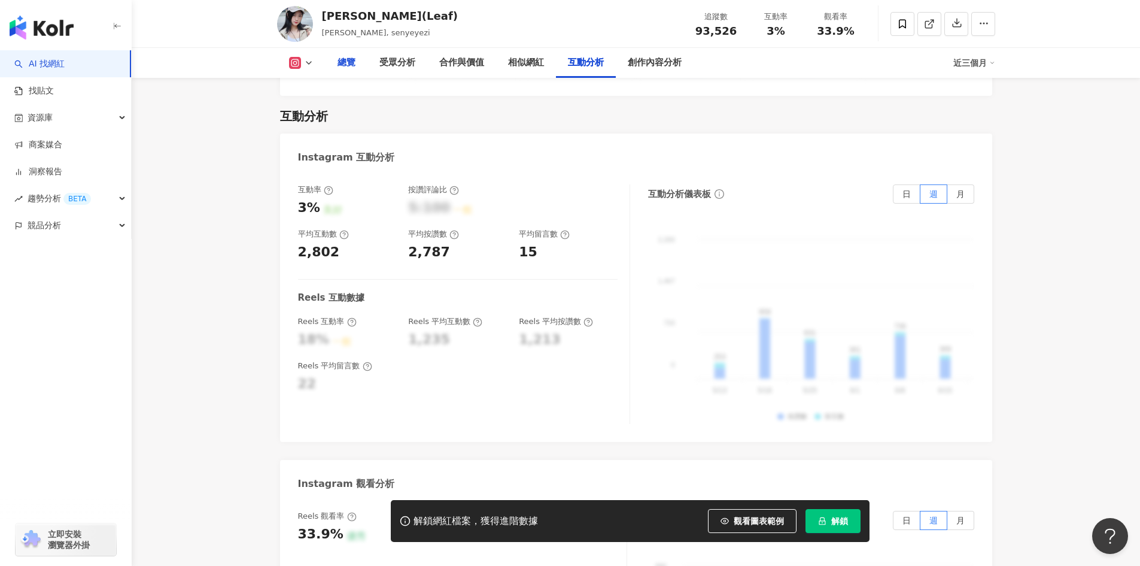
click at [365, 59] on div "總覽" at bounding box center [347, 63] width 42 height 30
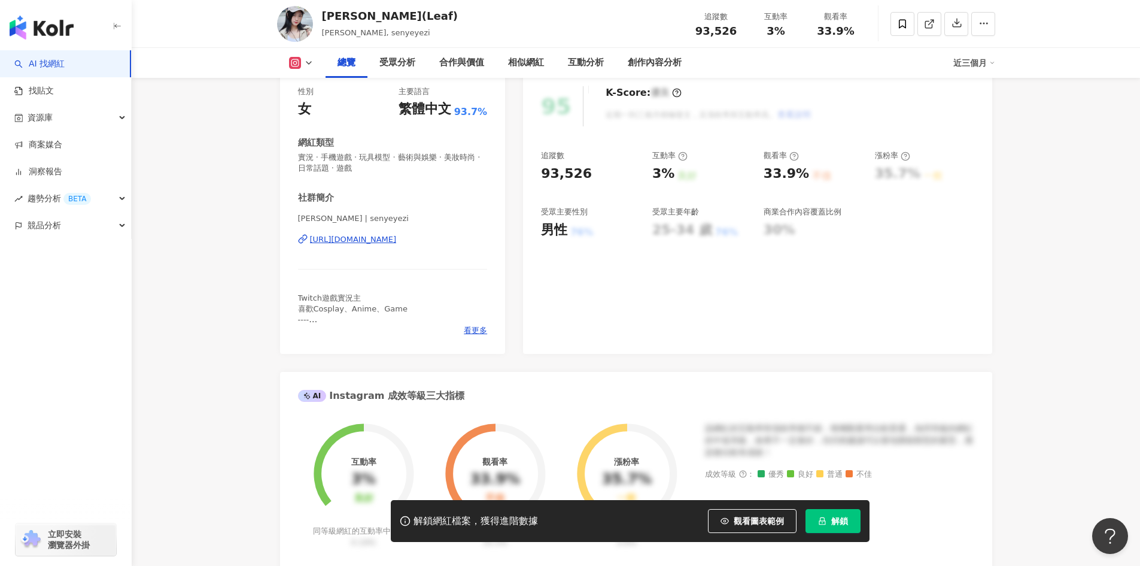
scroll to position [155, 0]
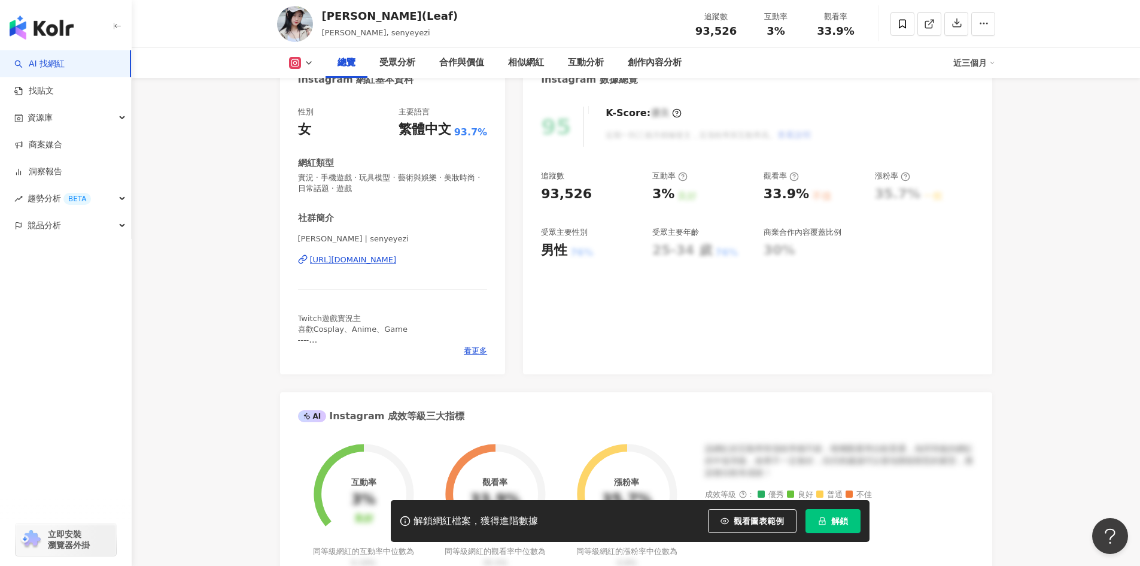
drag, startPoint x: 385, startPoint y: 240, endPoint x: 351, endPoint y: 245, distance: 34.5
click at [355, 245] on span "森野葉子 | senyeyezi" at bounding box center [393, 239] width 190 height 12
click at [345, 242] on span "森野葉子 | senyeyezi" at bounding box center [393, 238] width 190 height 11
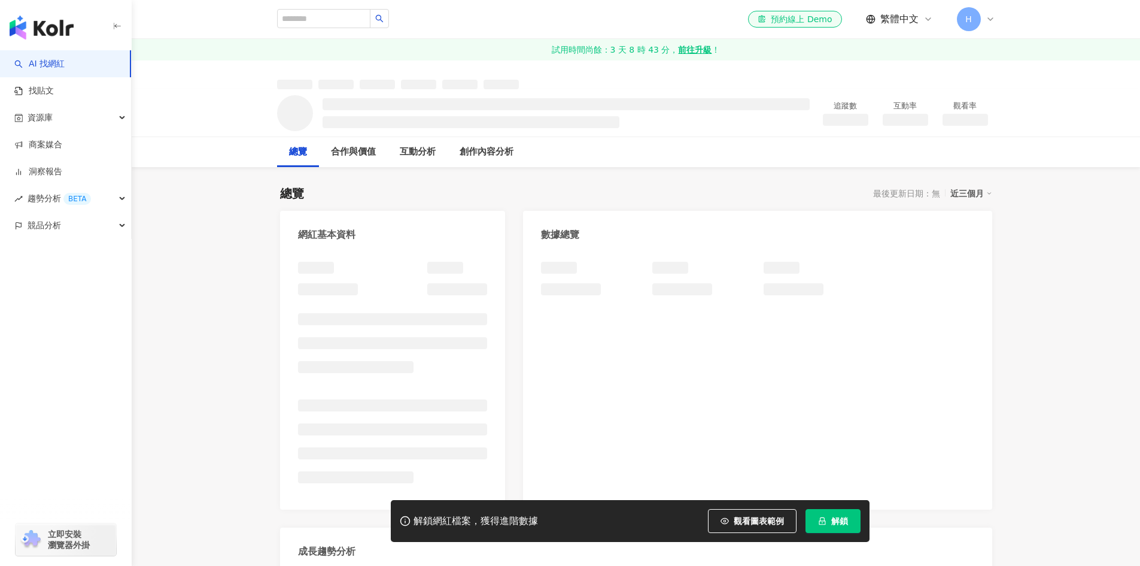
scroll to position [359, 0]
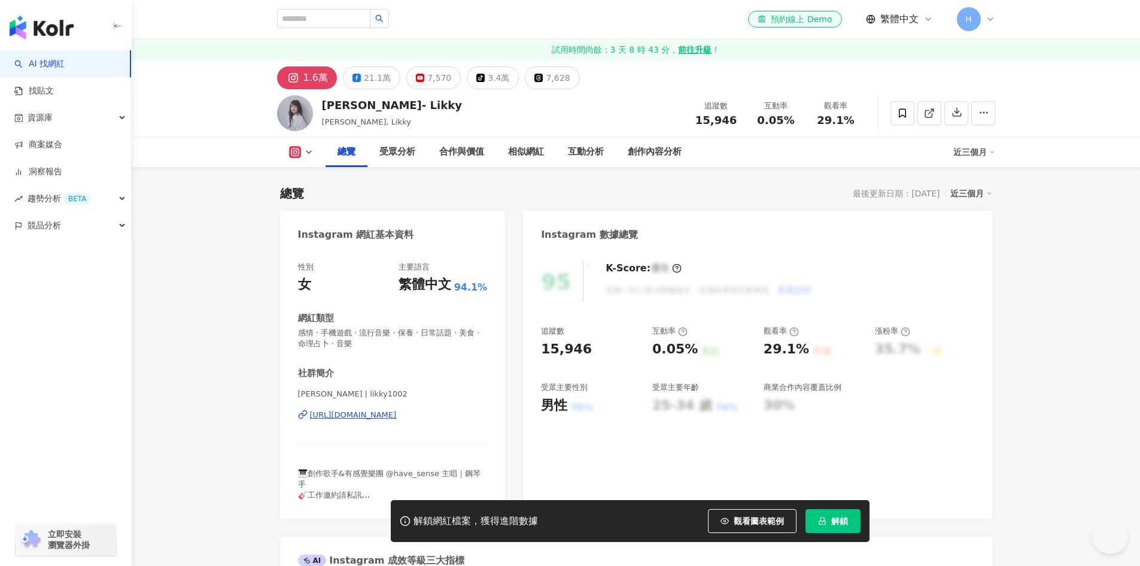
scroll to position [60, 0]
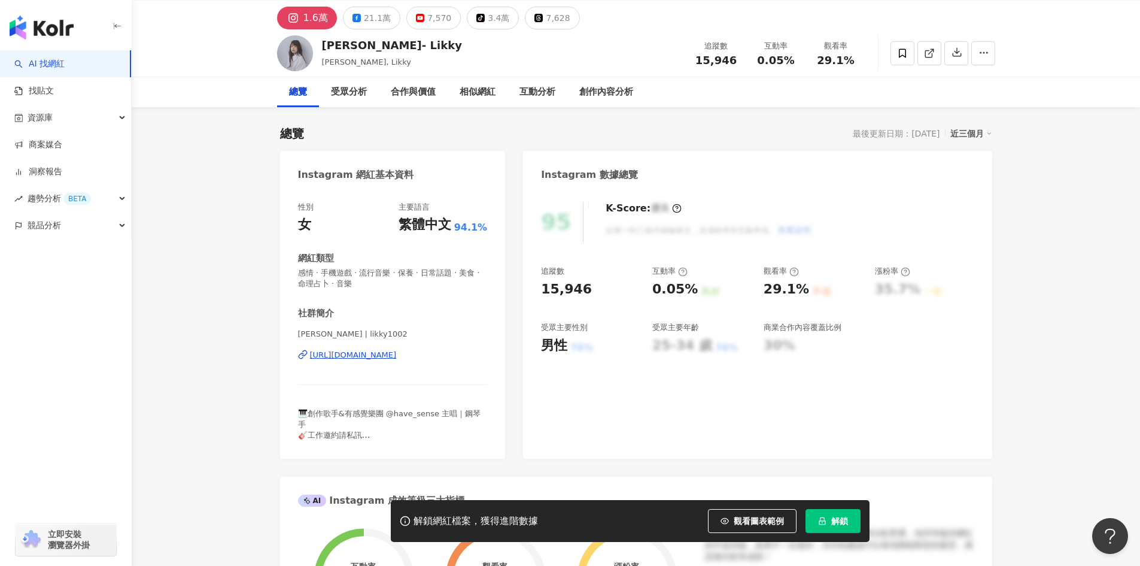
click at [388, 358] on div "https://www.instagram.com/likky1002/" at bounding box center [353, 354] width 87 height 11
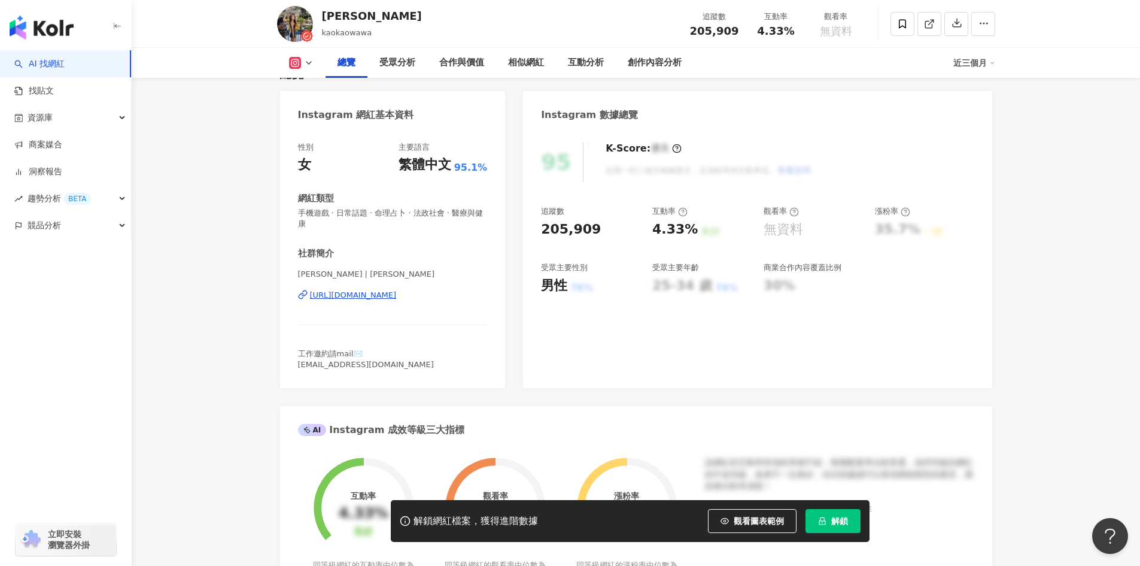
click at [397, 298] on div "https://www.instagram.com/kaokaowawa/" at bounding box center [353, 295] width 87 height 11
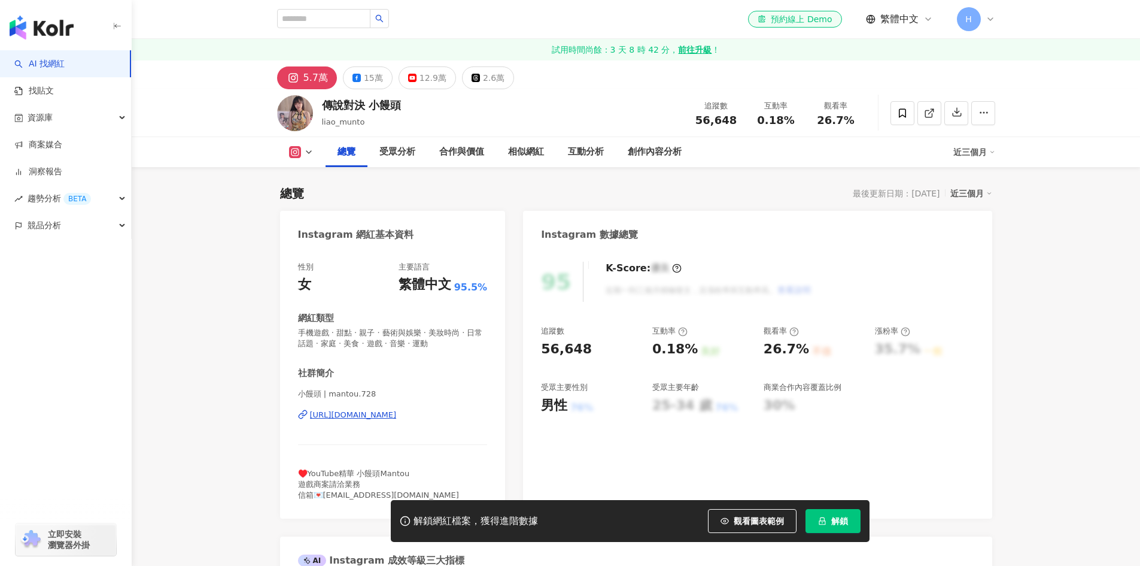
click at [400, 408] on div "小饅頭 | mantou.728 [URL][DOMAIN_NAME]" at bounding box center [393, 423] width 190 height 70
click at [397, 412] on div "https://www.instagram.com/mantou.728/" at bounding box center [353, 414] width 87 height 11
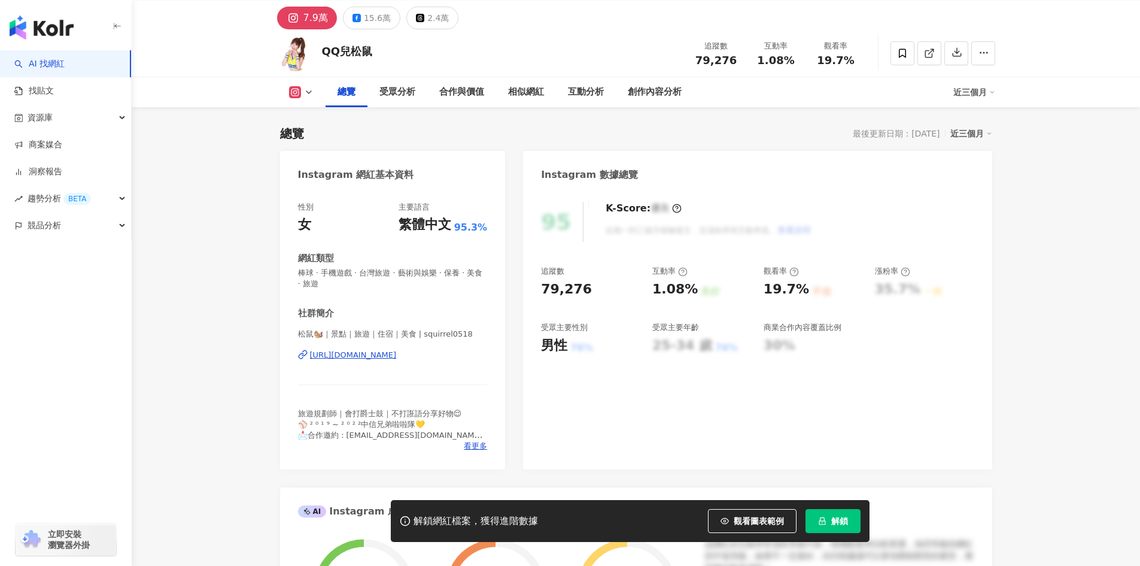
scroll to position [120, 0]
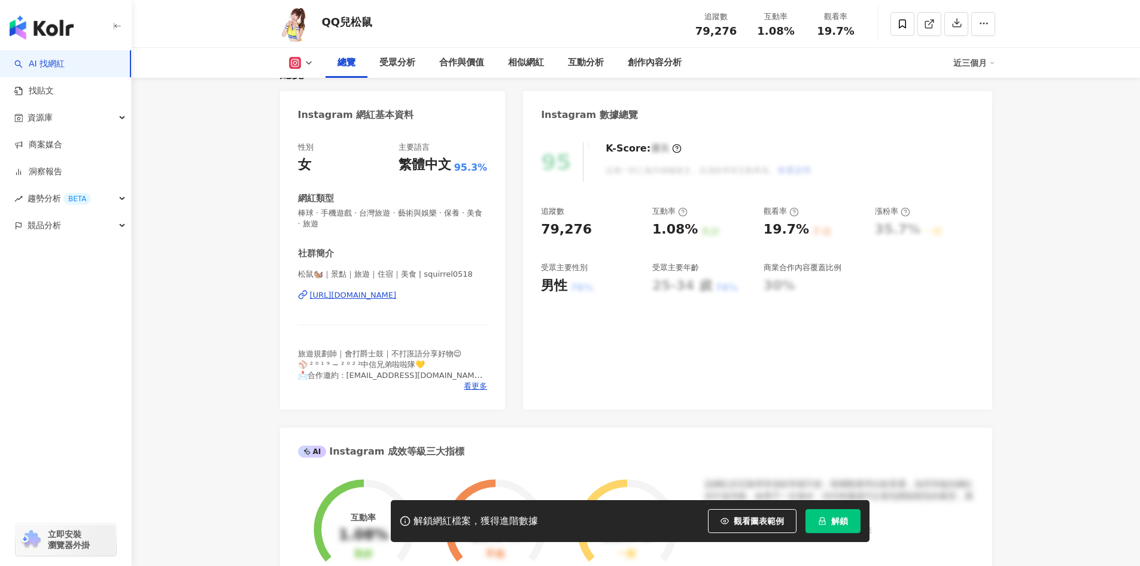
click at [397, 297] on div "https://www.instagram.com/squirrel0518/" at bounding box center [353, 295] width 87 height 11
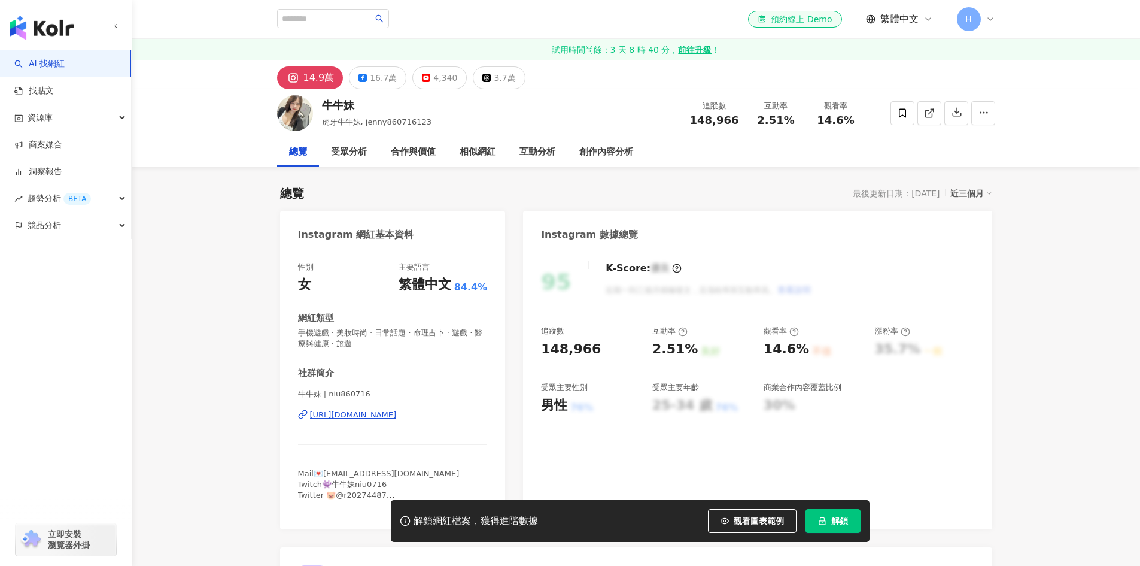
click at [395, 415] on div "[URL][DOMAIN_NAME]" at bounding box center [353, 414] width 87 height 11
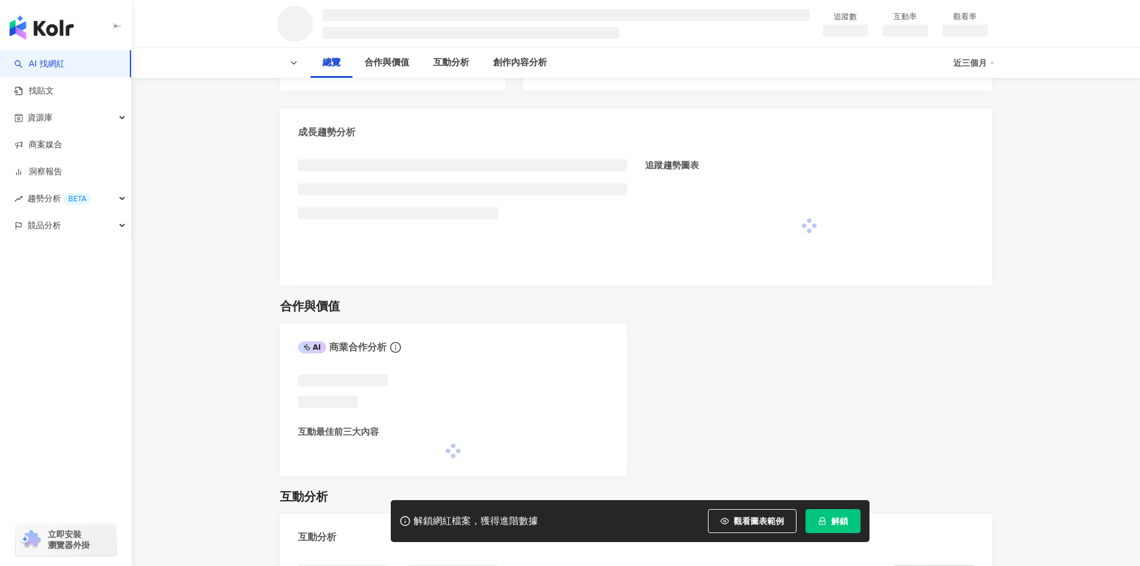
scroll to position [410, 0]
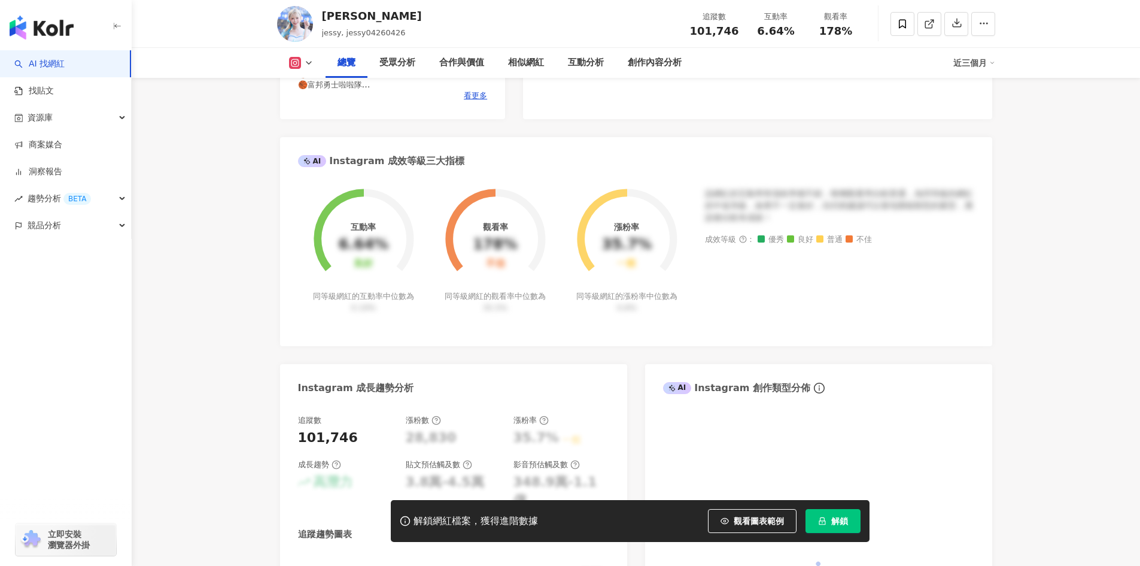
click at [397, 10] on div "[URL][DOMAIN_NAME]" at bounding box center [353, 4] width 87 height 11
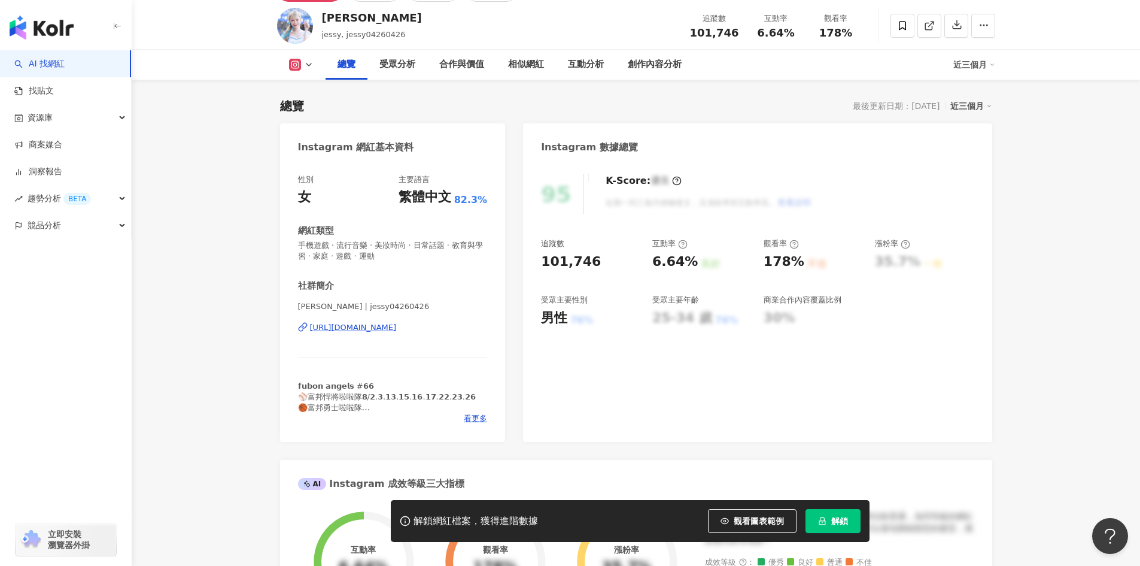
scroll to position [366, 0]
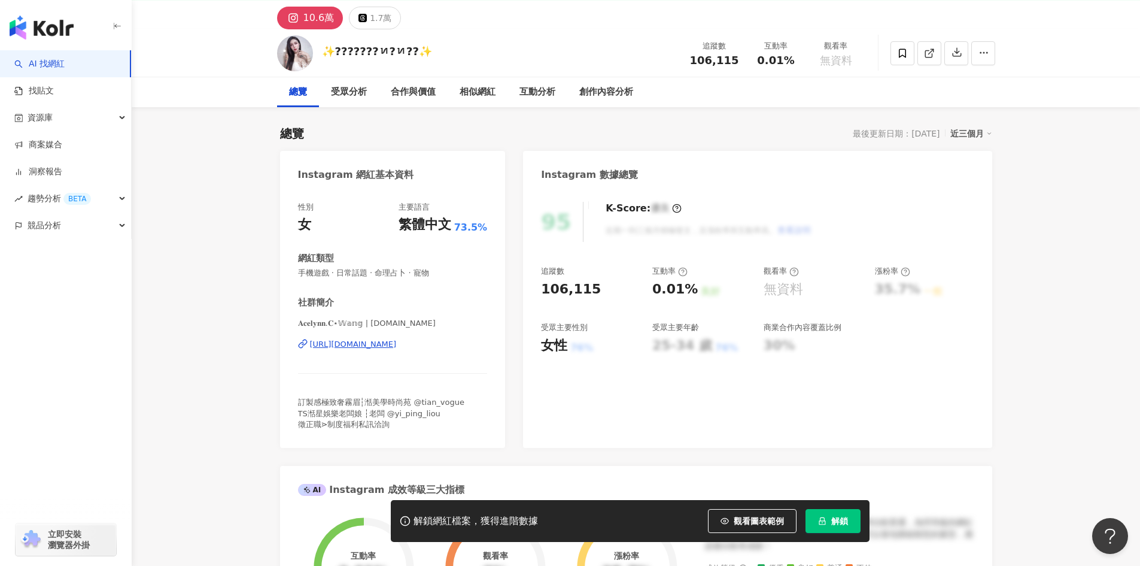
click at [397, 344] on div "[URL][DOMAIN_NAME]" at bounding box center [353, 344] width 87 height 11
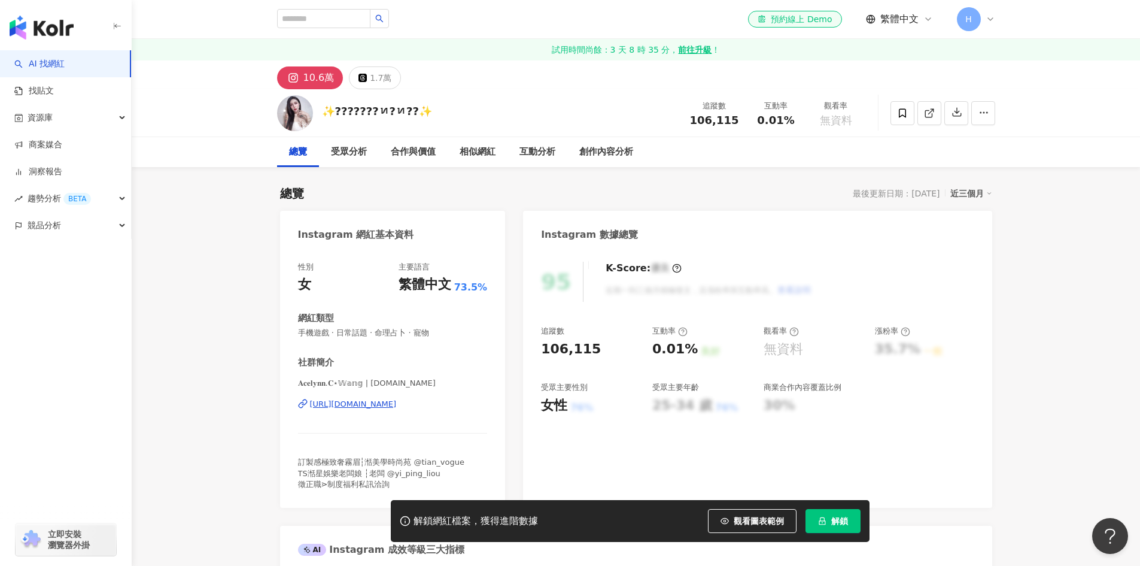
drag, startPoint x: 279, startPoint y: 198, endPoint x: 321, endPoint y: 197, distance: 41.9
click at [321, 197] on div "總覽 最後更新日期：2025/8/1 近三個月" at bounding box center [636, 193] width 712 height 17
click at [323, 197] on div "總覽 最後更新日期：2025/8/1 近三個月" at bounding box center [636, 193] width 712 height 17
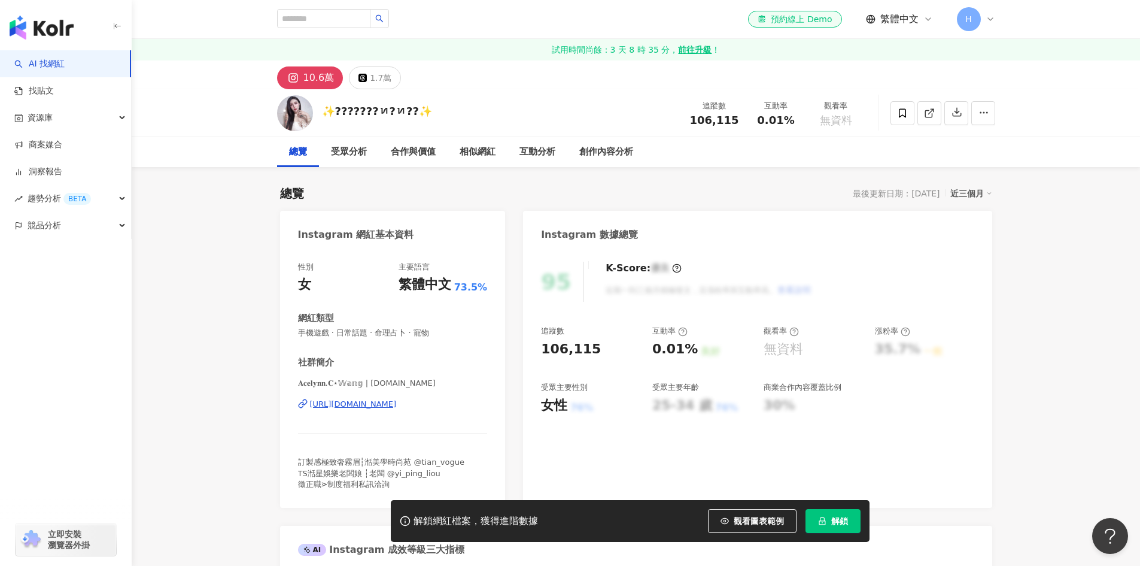
click at [323, 194] on div "總覽 最後更新日期：2025/8/1 近三個月" at bounding box center [636, 193] width 712 height 17
click at [288, 194] on div "總覽" at bounding box center [292, 193] width 24 height 17
drag, startPoint x: 272, startPoint y: 193, endPoint x: 302, endPoint y: 197, distance: 30.2
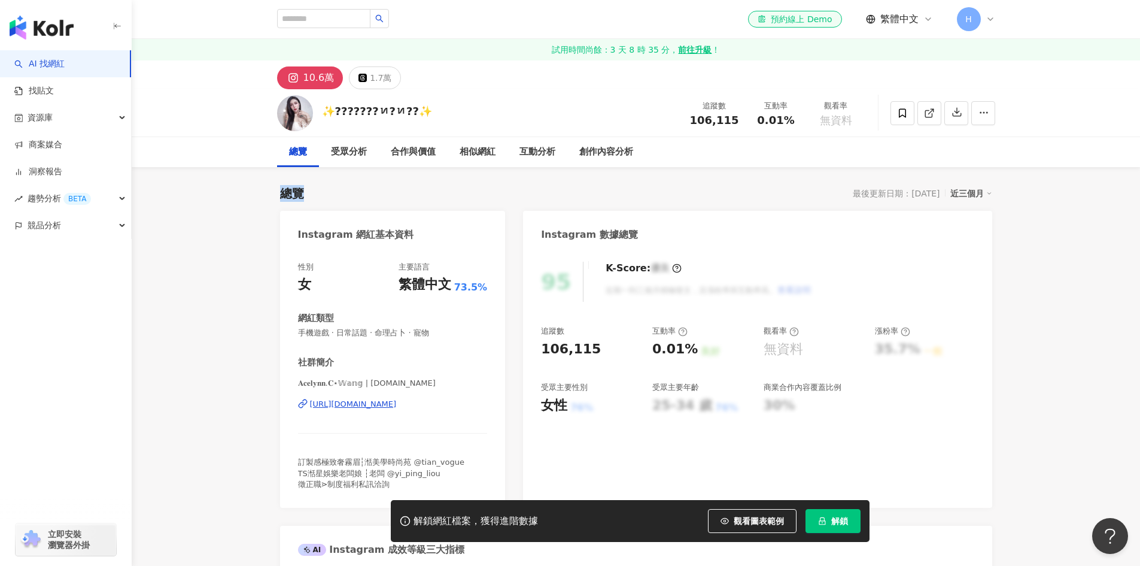
click at [302, 197] on div "總覽" at bounding box center [292, 193] width 24 height 17
drag, startPoint x: 283, startPoint y: 192, endPoint x: 305, endPoint y: 194, distance: 21.7
click at [300, 194] on div "總覽" at bounding box center [292, 193] width 24 height 17
click at [305, 194] on div "總覽 最後更新日期：2025/8/1 近三個月" at bounding box center [636, 193] width 712 height 17
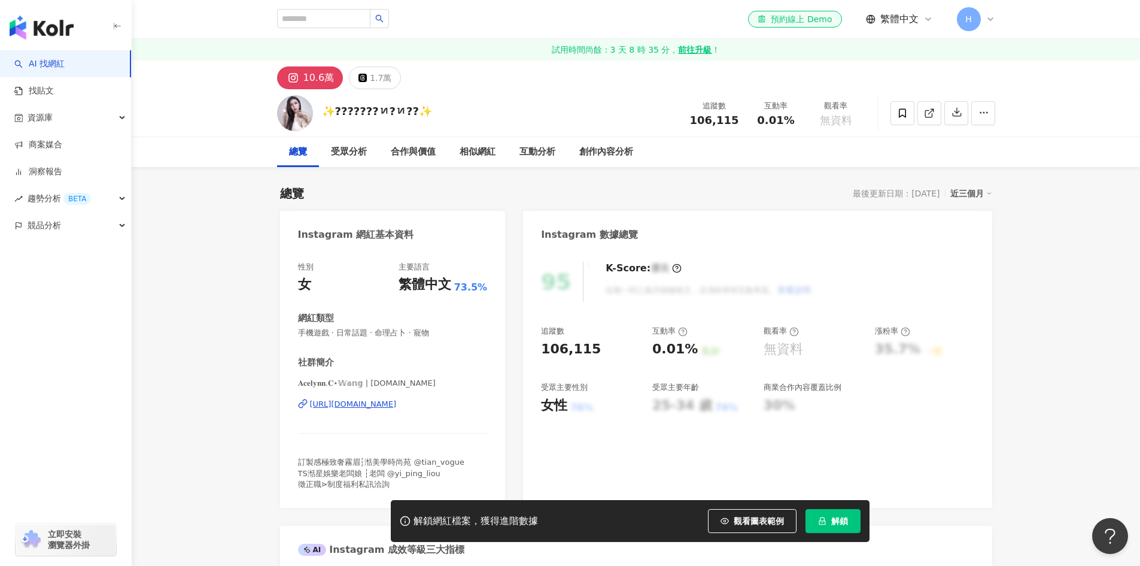
click at [285, 192] on div "總覽" at bounding box center [292, 193] width 24 height 17
drag, startPoint x: 279, startPoint y: 191, endPoint x: 314, endPoint y: 200, distance: 36.0
click at [315, 201] on div "總覽 最後更新日期：2025/8/1 近三個月" at bounding box center [636, 193] width 712 height 17
click at [284, 188] on div "總覽" at bounding box center [292, 193] width 24 height 17
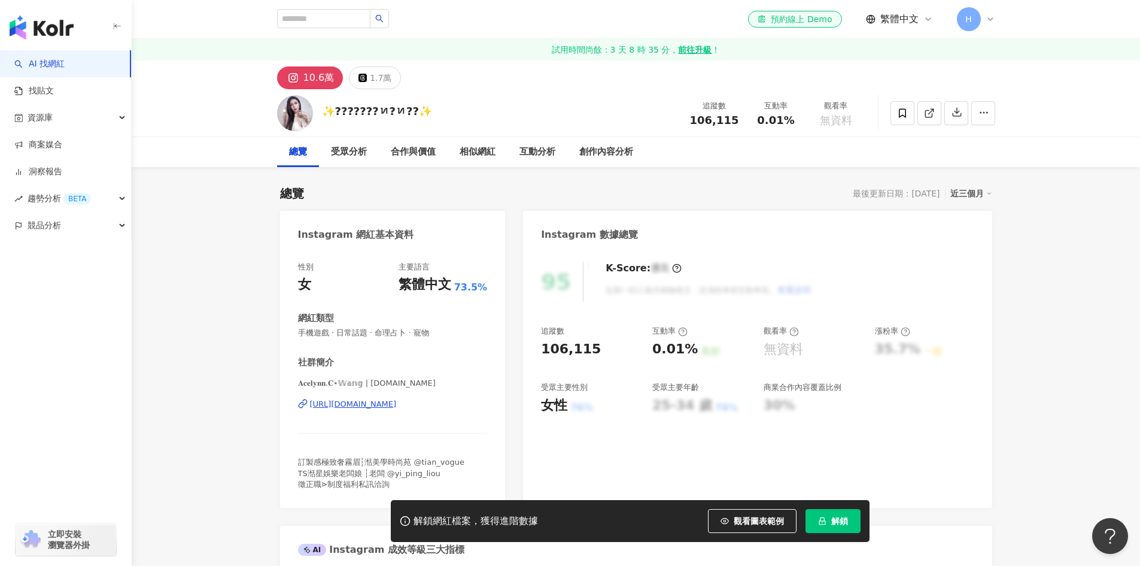
click at [280, 188] on div "總覽" at bounding box center [292, 193] width 24 height 17
drag, startPoint x: 283, startPoint y: 189, endPoint x: 295, endPoint y: 194, distance: 13.1
click at [294, 193] on div "總覽" at bounding box center [292, 193] width 24 height 17
click at [297, 193] on div "總覽" at bounding box center [292, 193] width 24 height 17
drag, startPoint x: 303, startPoint y: 191, endPoint x: 287, endPoint y: 190, distance: 16.8
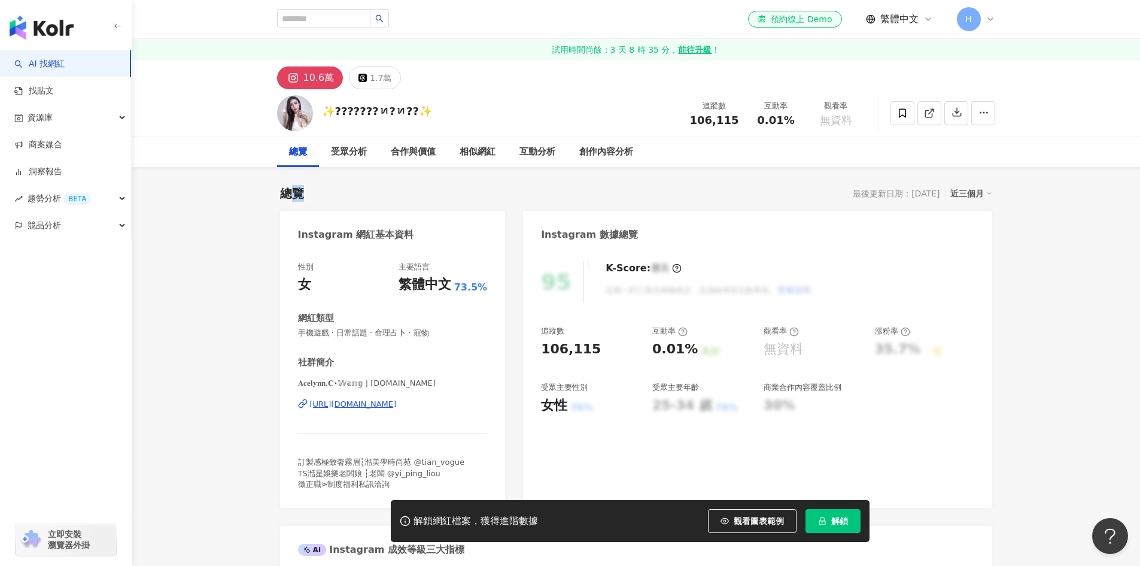
click at [287, 190] on div "總覽" at bounding box center [292, 193] width 24 height 17
click at [285, 190] on div "總覽" at bounding box center [292, 193] width 24 height 17
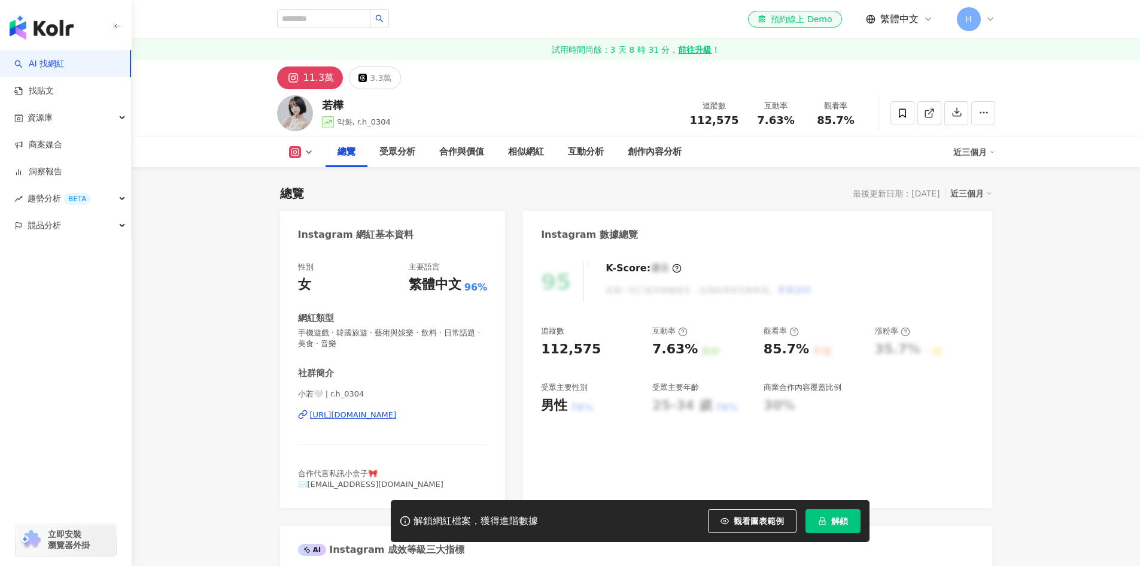
scroll to position [120, 0]
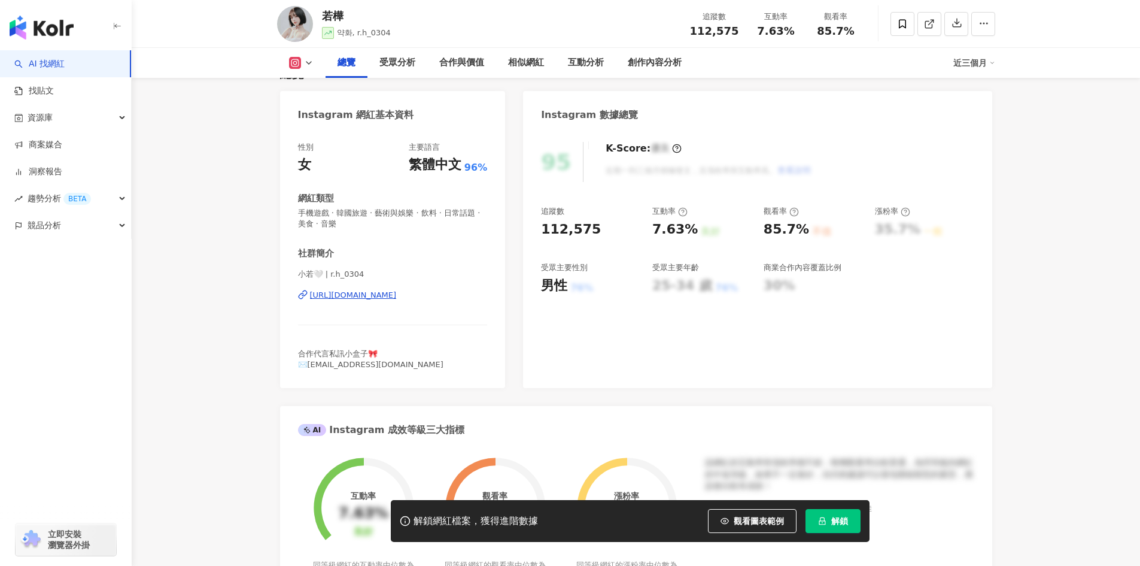
click at [397, 295] on div "https://www.instagram.com/r.h_0304/" at bounding box center [353, 295] width 87 height 11
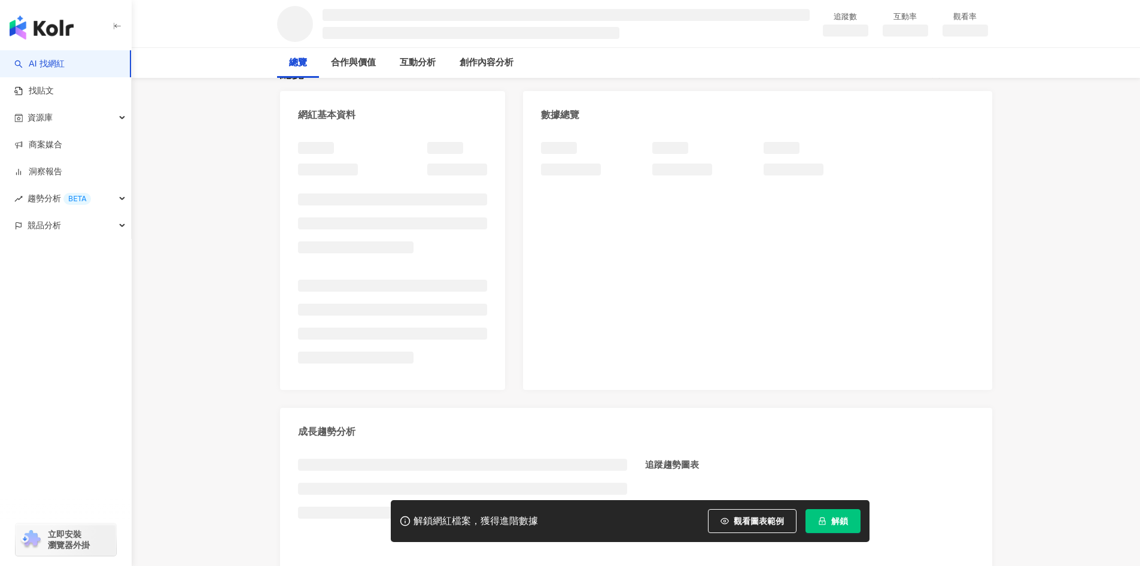
scroll to position [239, 0]
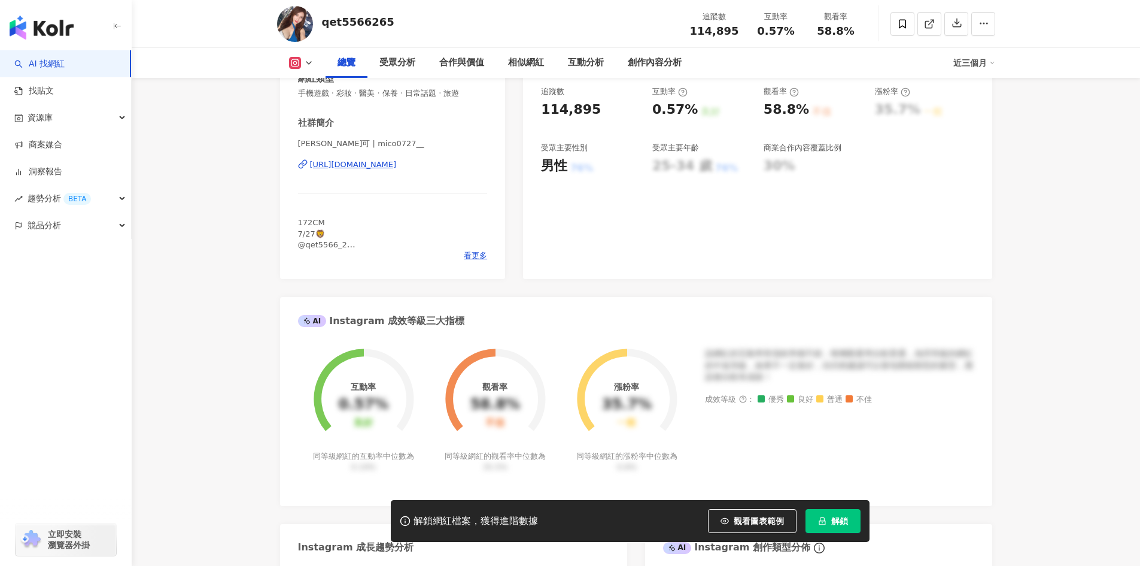
click at [397, 170] on div "https://www.instagram.com/mico0727__/" at bounding box center [353, 164] width 87 height 11
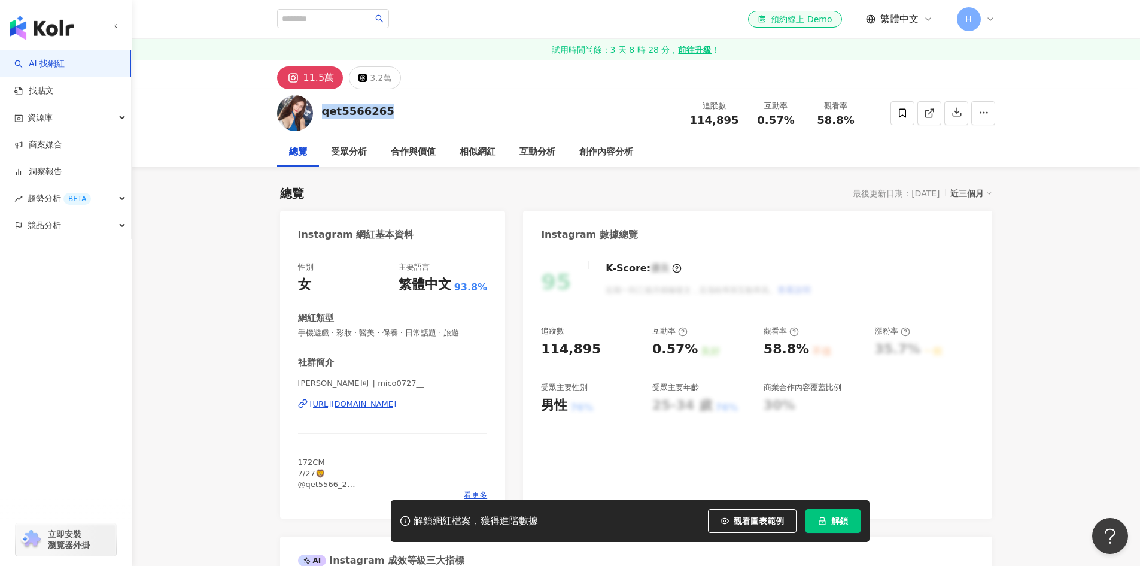
drag, startPoint x: 321, startPoint y: 117, endPoint x: 403, endPoint y: 115, distance: 82.0
click at [403, 115] on div "qet5566265 追蹤數 114,895 互動率 0.57% 觀看率 58.8%" at bounding box center [636, 112] width 766 height 47
copy div "qet5566265"
click at [373, 199] on div "總覽 最後更新日期：2025/8/11 近三個月" at bounding box center [636, 193] width 712 height 17
drag, startPoint x: 297, startPoint y: 390, endPoint x: 319, endPoint y: 388, distance: 21.6
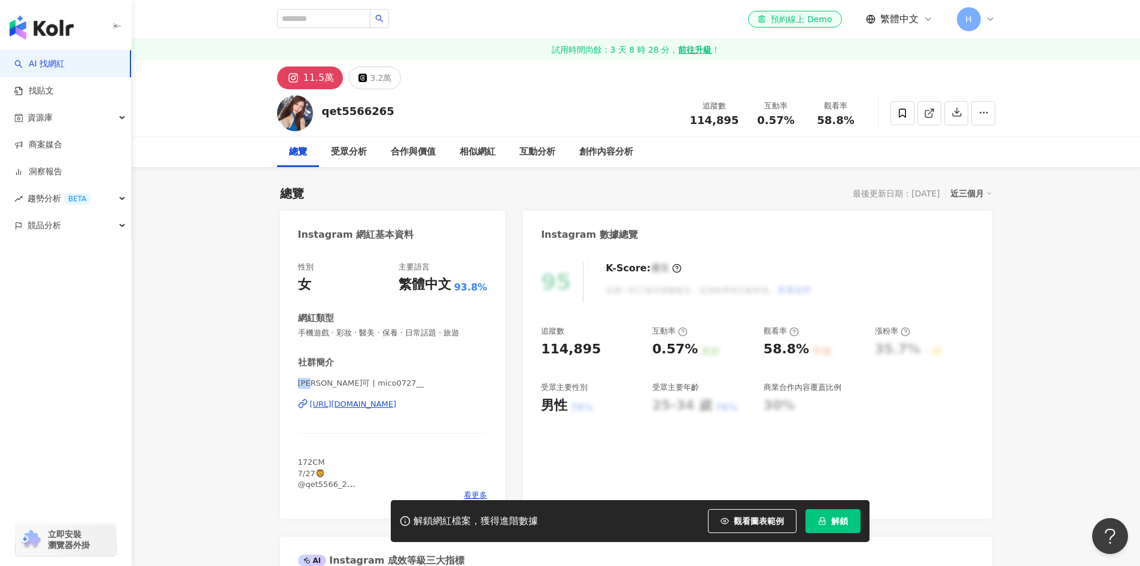
click at [319, 388] on span "林米可 | mico0727__" at bounding box center [393, 384] width 190 height 12
copy span "林米可"
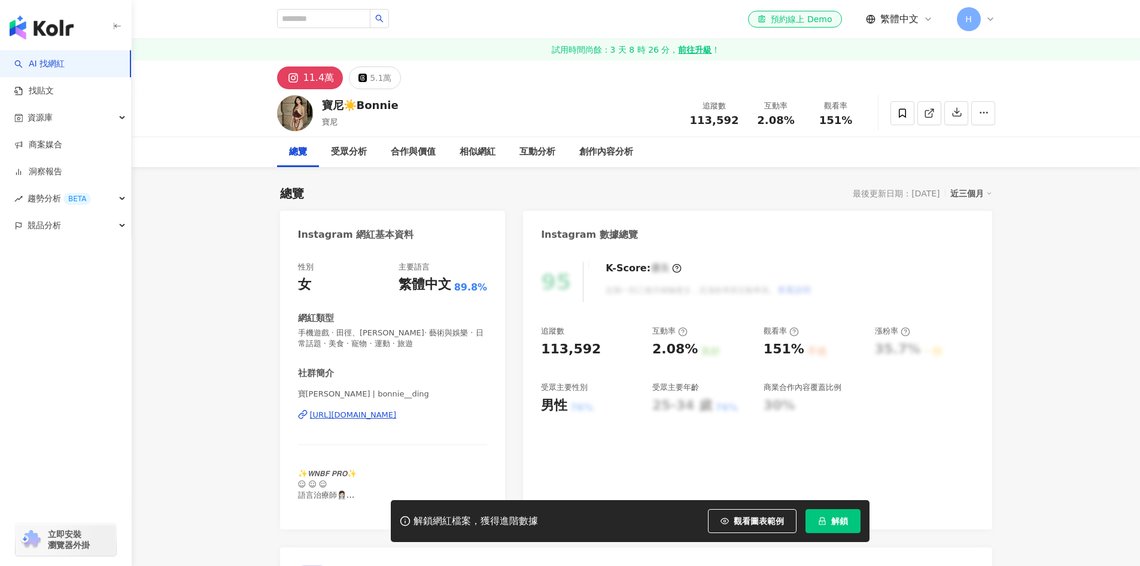
click at [387, 409] on div "[URL][DOMAIN_NAME]" at bounding box center [353, 414] width 87 height 11
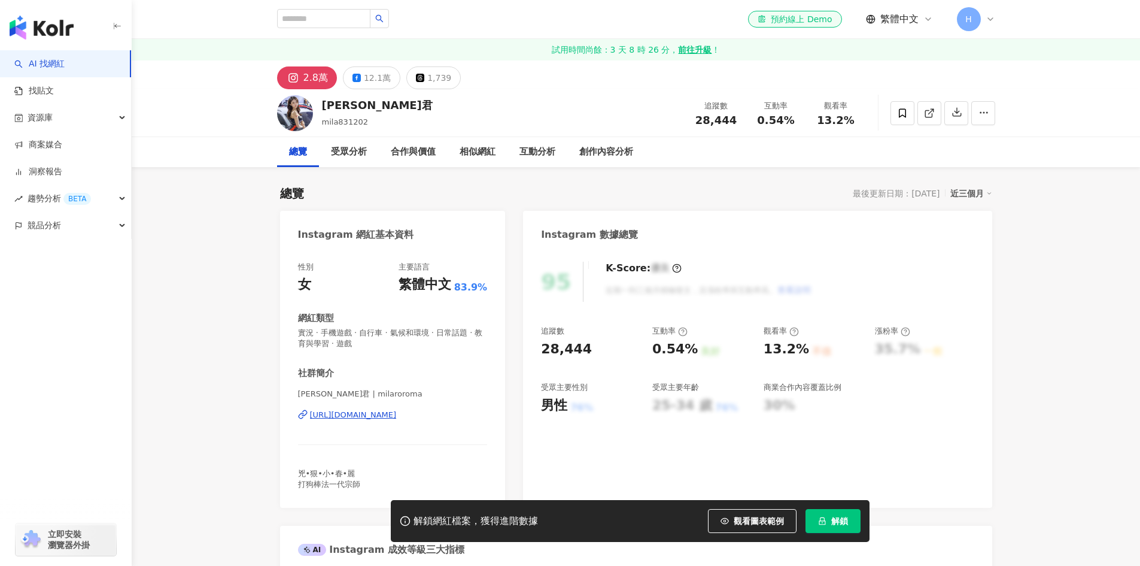
click at [397, 411] on div "[URL][DOMAIN_NAME]" at bounding box center [353, 414] width 87 height 11
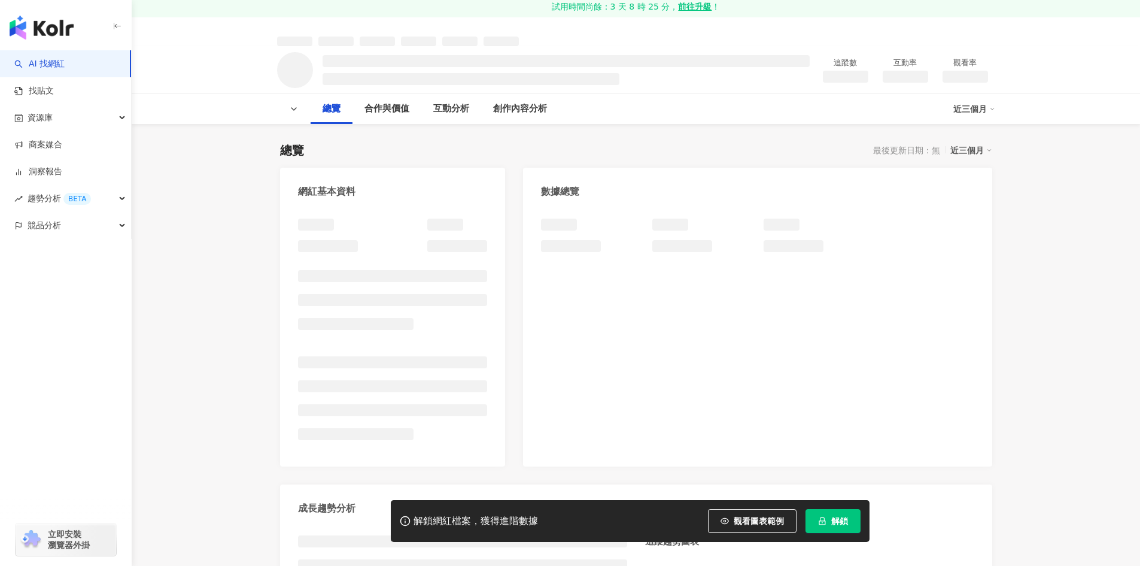
scroll to position [299, 0]
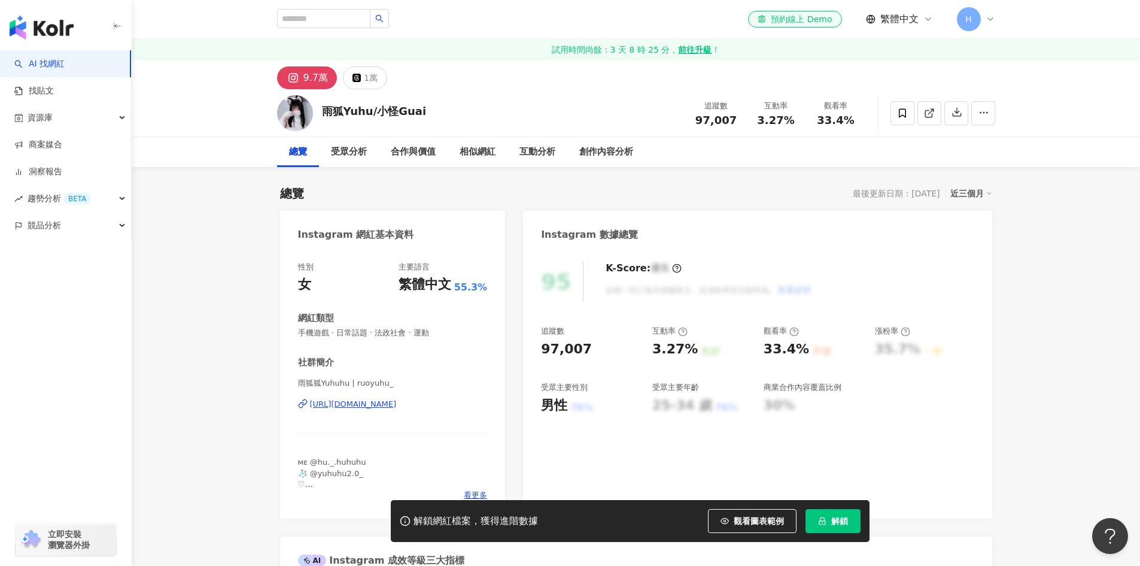
scroll to position [57, 0]
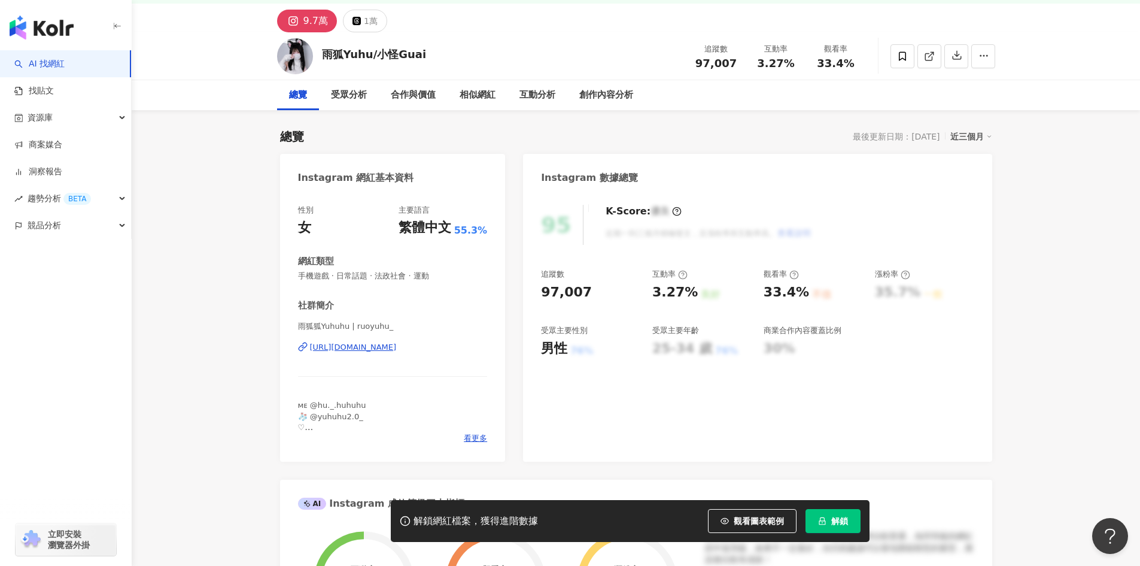
click at [387, 347] on div "[URL][DOMAIN_NAME]" at bounding box center [353, 347] width 87 height 11
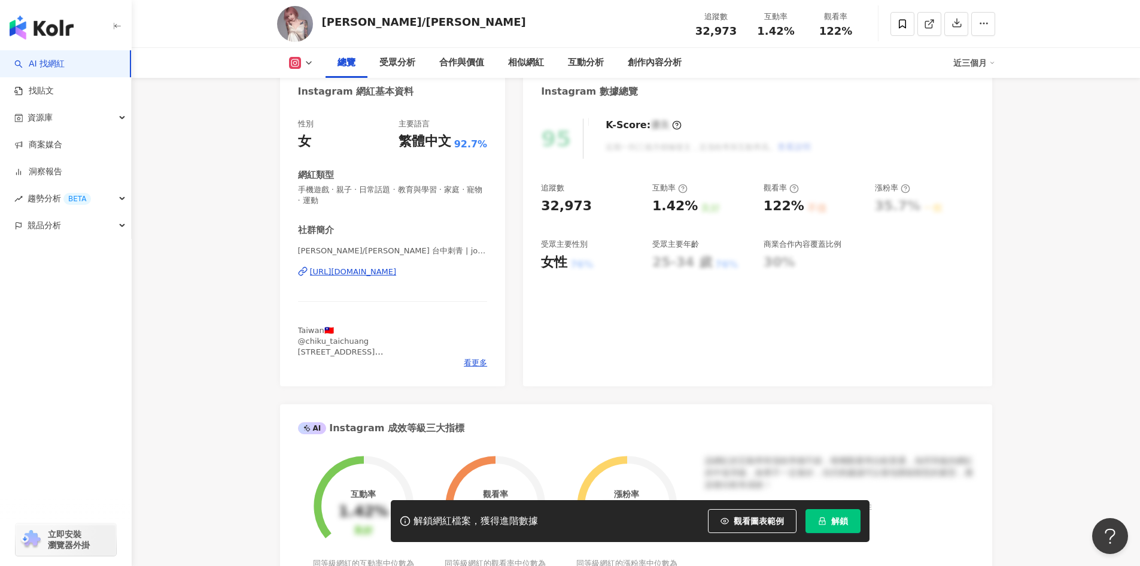
scroll to position [60, 0]
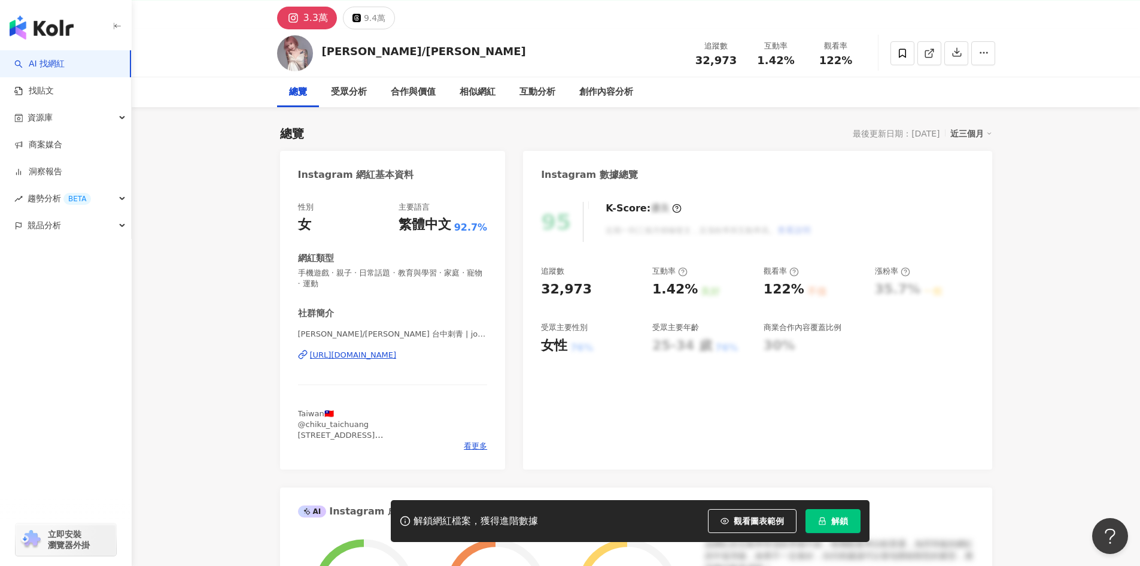
click at [366, 351] on div "[URL][DOMAIN_NAME]" at bounding box center [353, 354] width 87 height 11
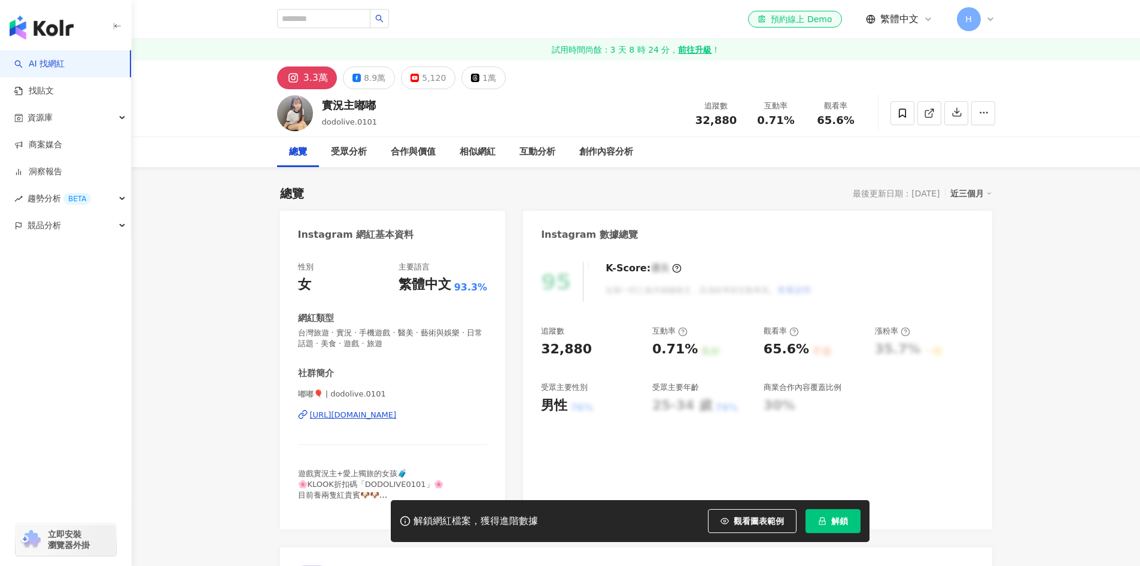
scroll to position [60, 0]
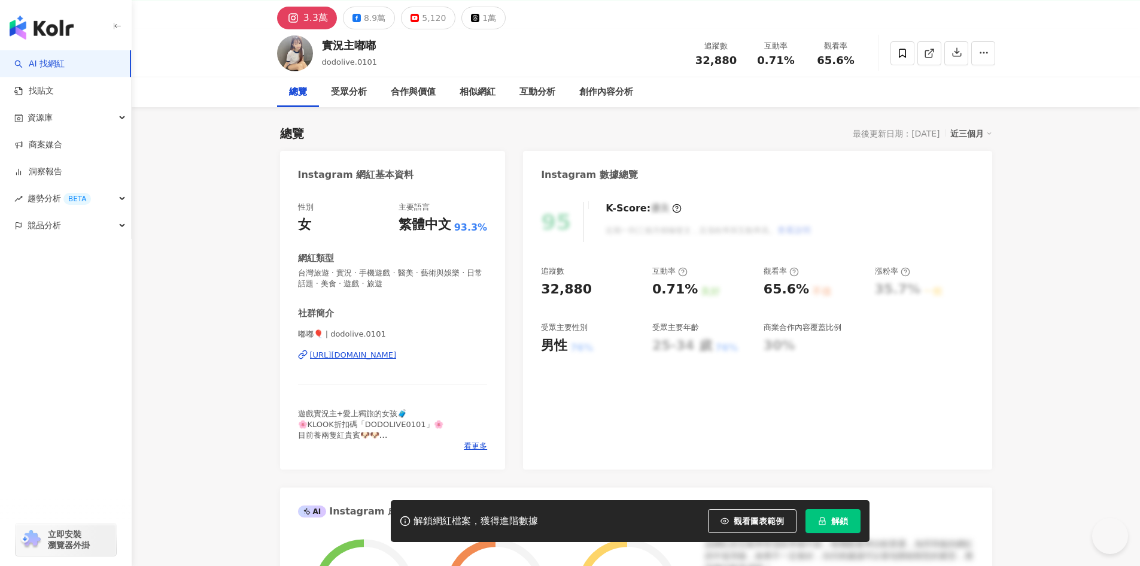
click at [458, 347] on div "嘟嘟🎈 | dodolive.0101 https://www.instagram.com/dodolive.0101/" at bounding box center [393, 364] width 190 height 70
click at [397, 356] on div "https://www.instagram.com/dodolive.0101/" at bounding box center [353, 354] width 87 height 11
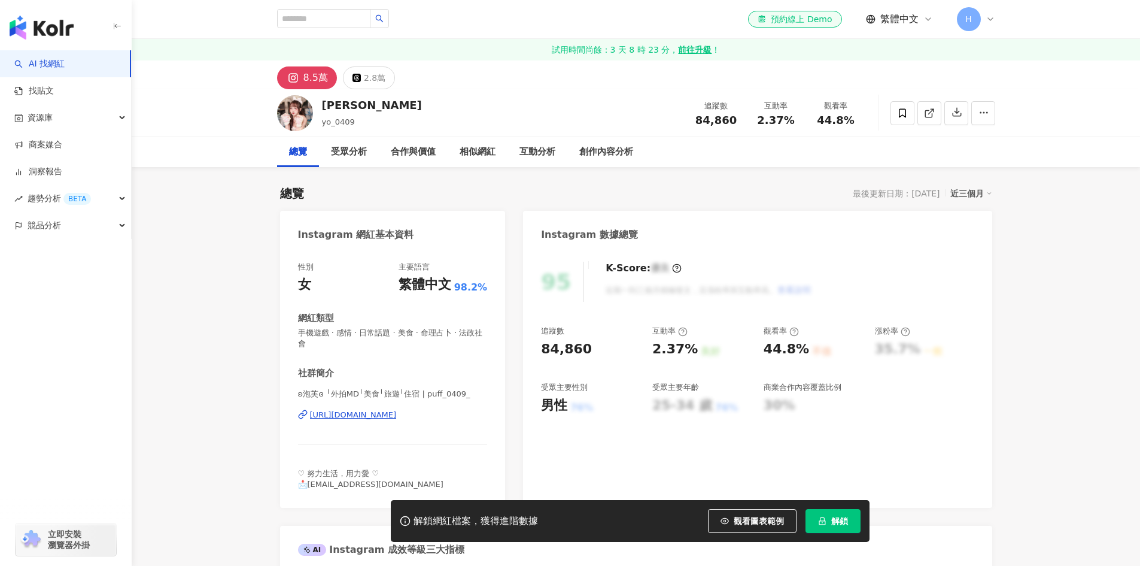
click at [397, 411] on div "[URL][DOMAIN_NAME]" at bounding box center [353, 414] width 87 height 11
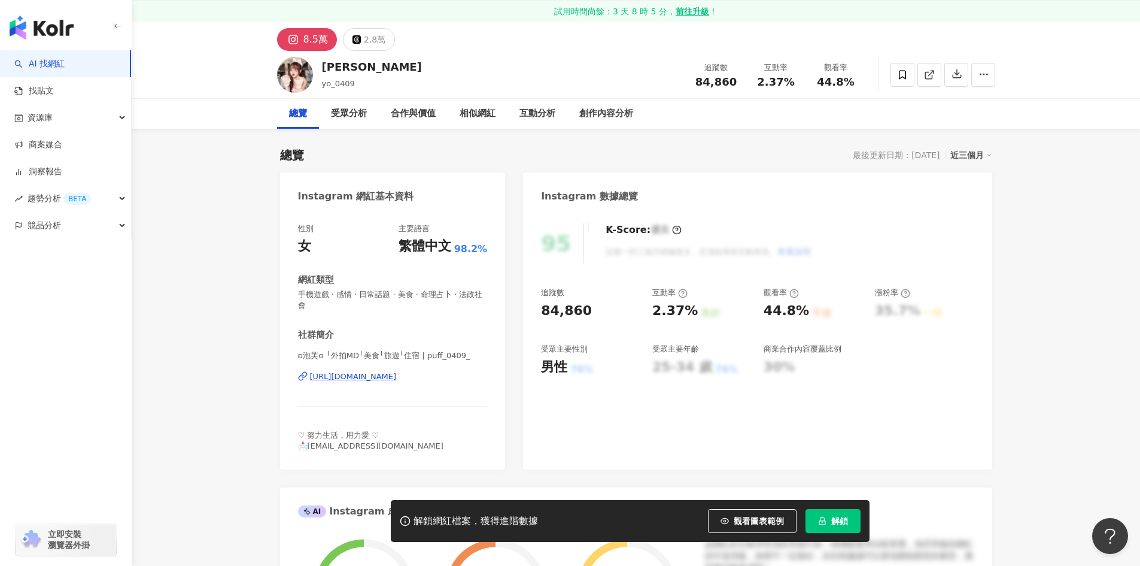
scroll to position [60, 0]
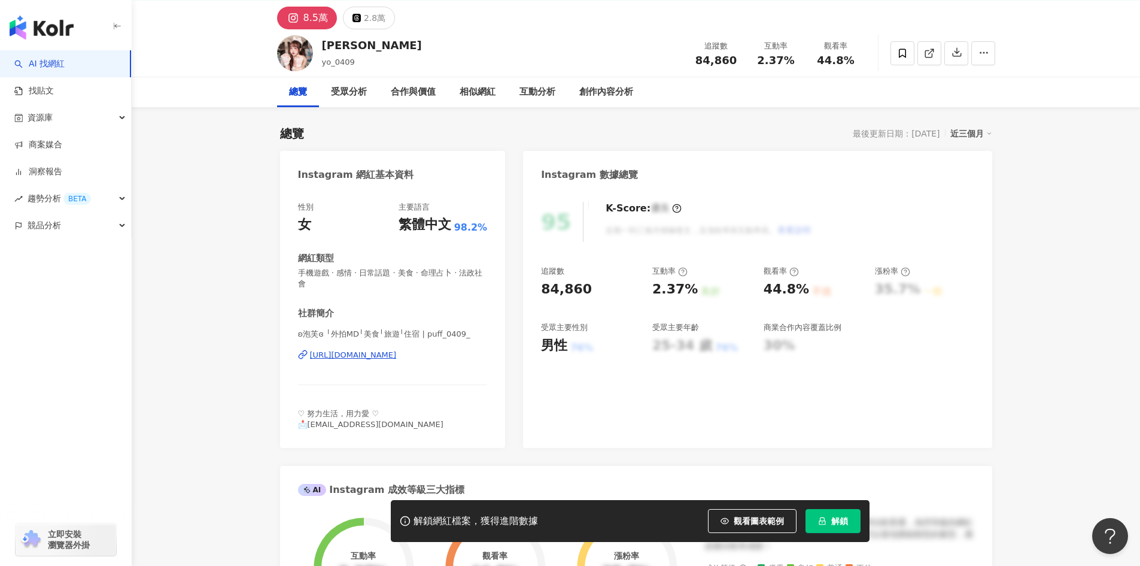
click at [383, 355] on div "https://www.instagram.com/puff_0409_/" at bounding box center [353, 354] width 87 height 11
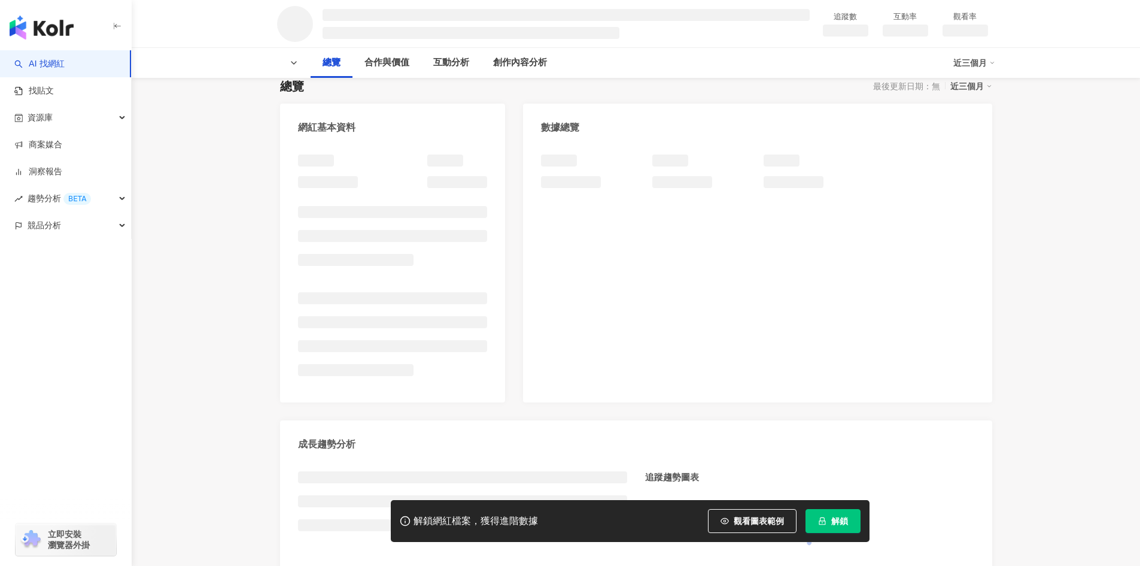
scroll to position [60, 0]
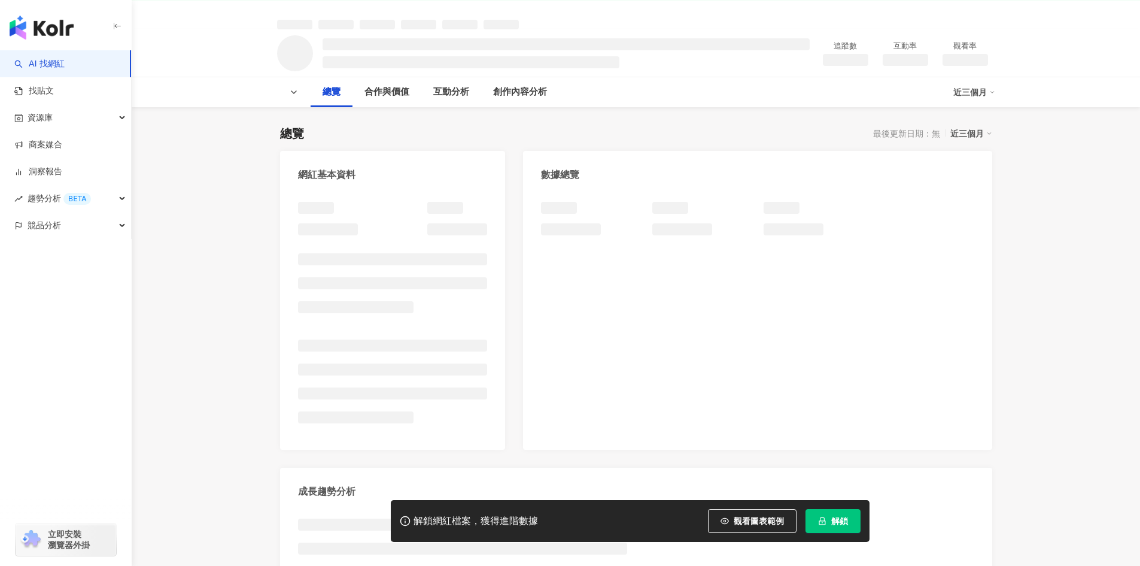
click at [428, 283] on div at bounding box center [393, 317] width 190 height 230
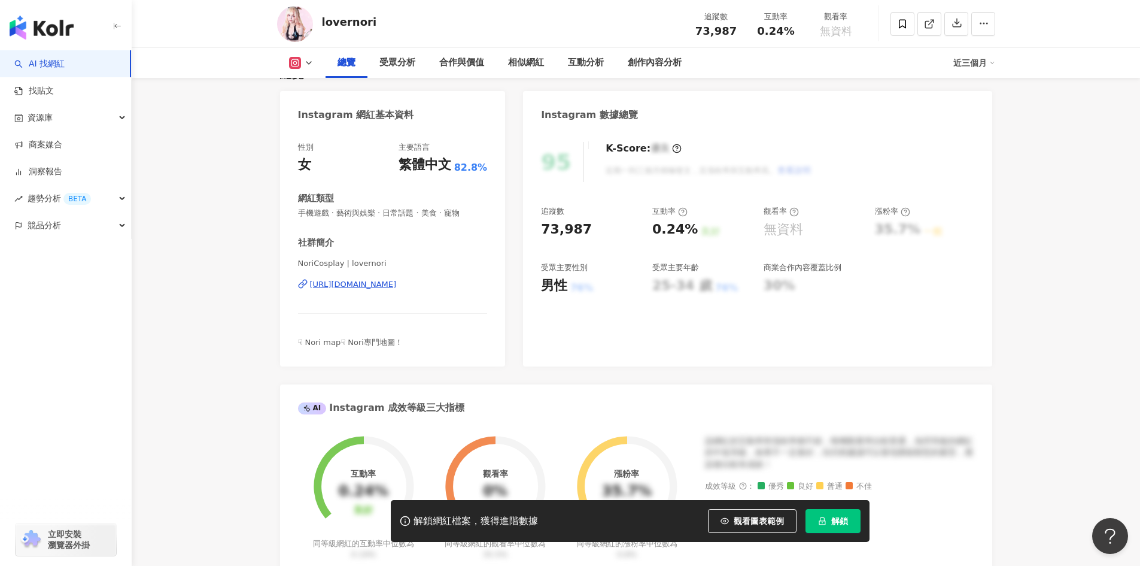
click at [397, 285] on div "[URL][DOMAIN_NAME]" at bounding box center [353, 284] width 87 height 11
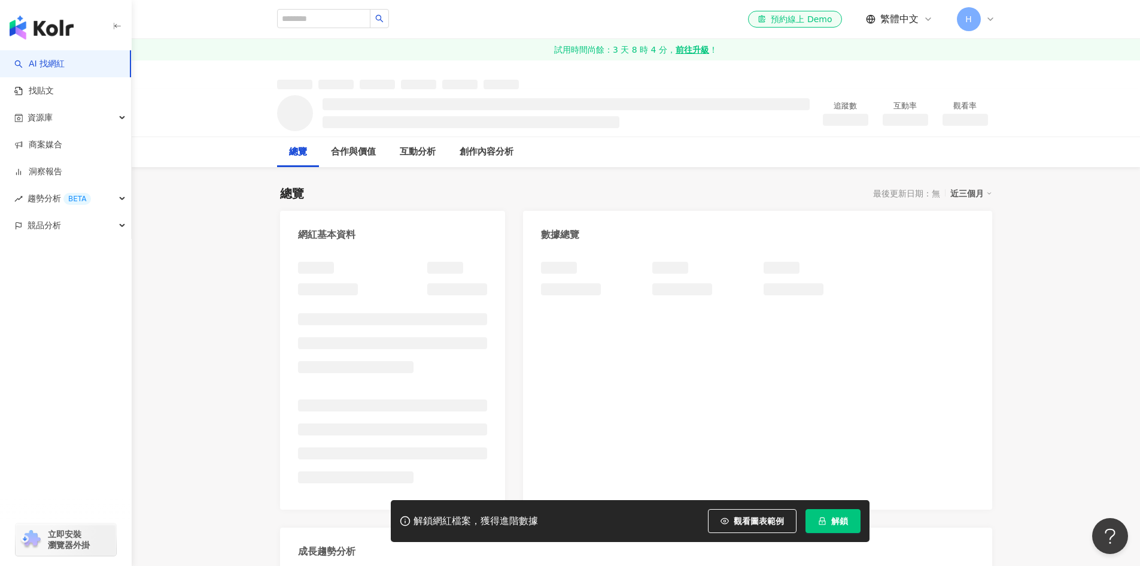
click at [437, 239] on div "網紅基本資料" at bounding box center [393, 230] width 226 height 39
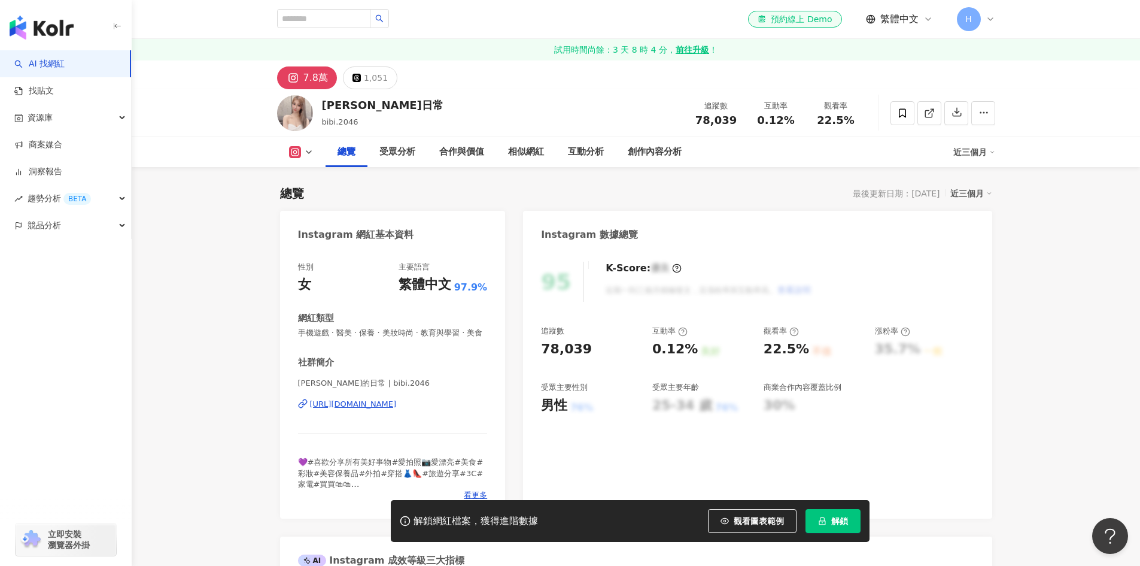
scroll to position [180, 0]
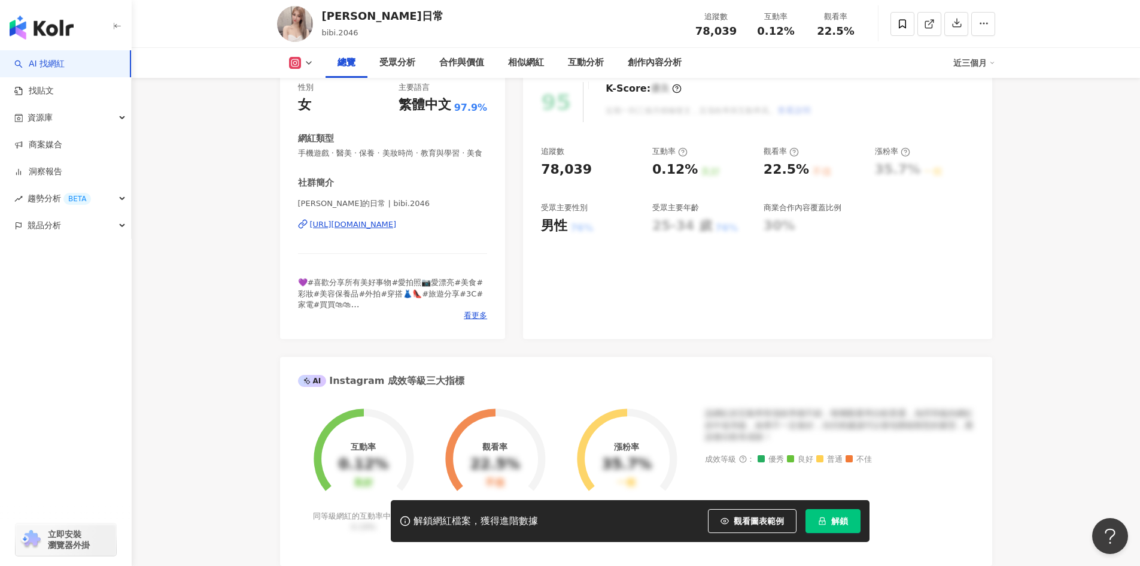
click at [397, 230] on div "https://www.instagram.com/bibi.2046/" at bounding box center [353, 224] width 87 height 11
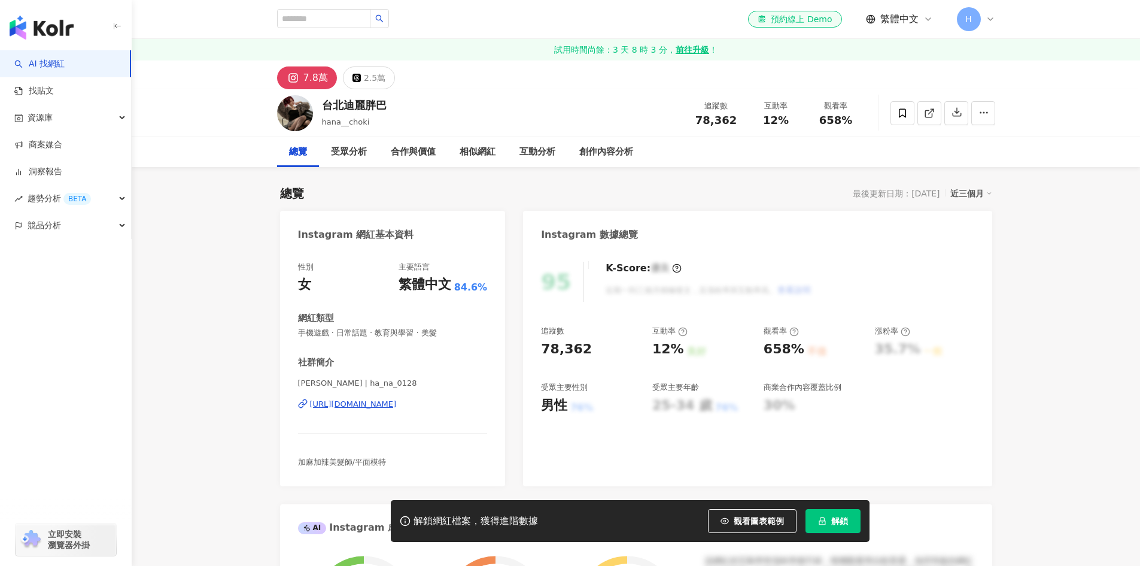
click at [397, 399] on div "https://www.instagram.com/ha_na_0128/" at bounding box center [353, 404] width 87 height 11
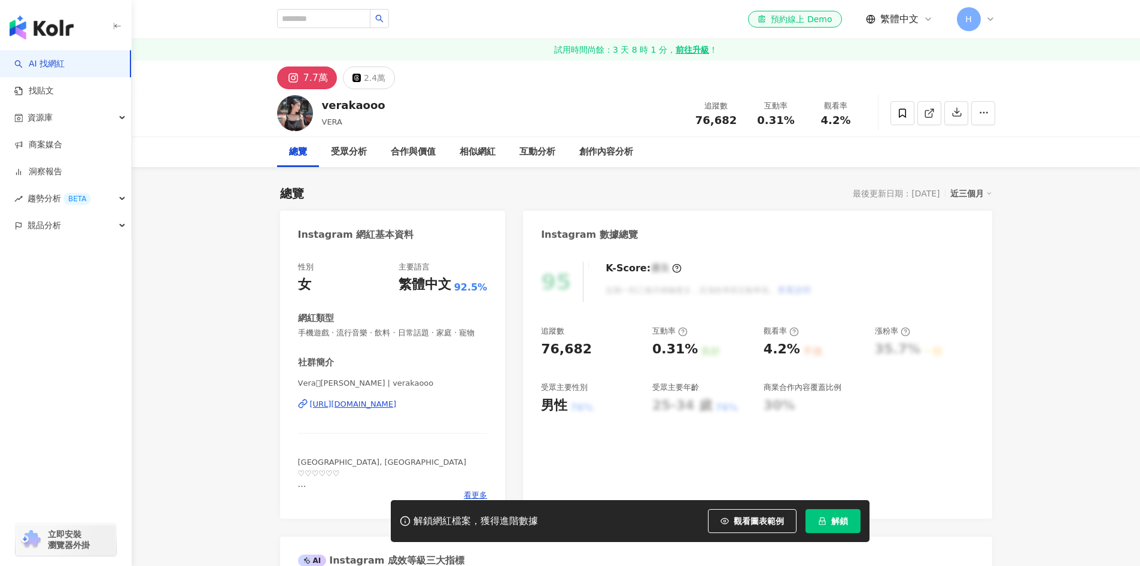
click at [397, 399] on div "[URL][DOMAIN_NAME]" at bounding box center [353, 404] width 87 height 11
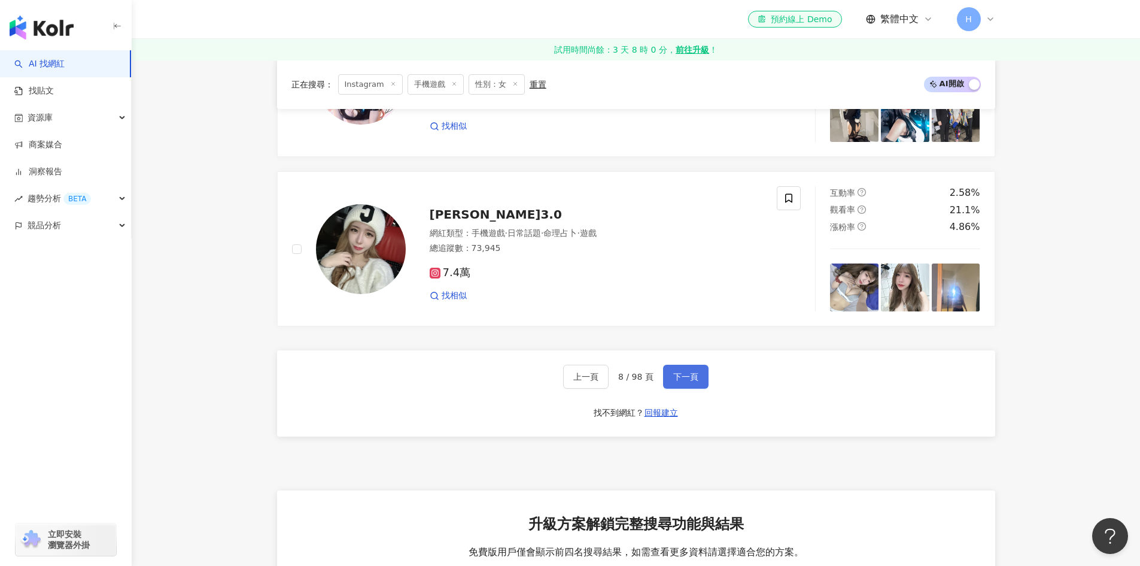
click at [676, 372] on span "下一頁" at bounding box center [685, 377] width 25 height 10
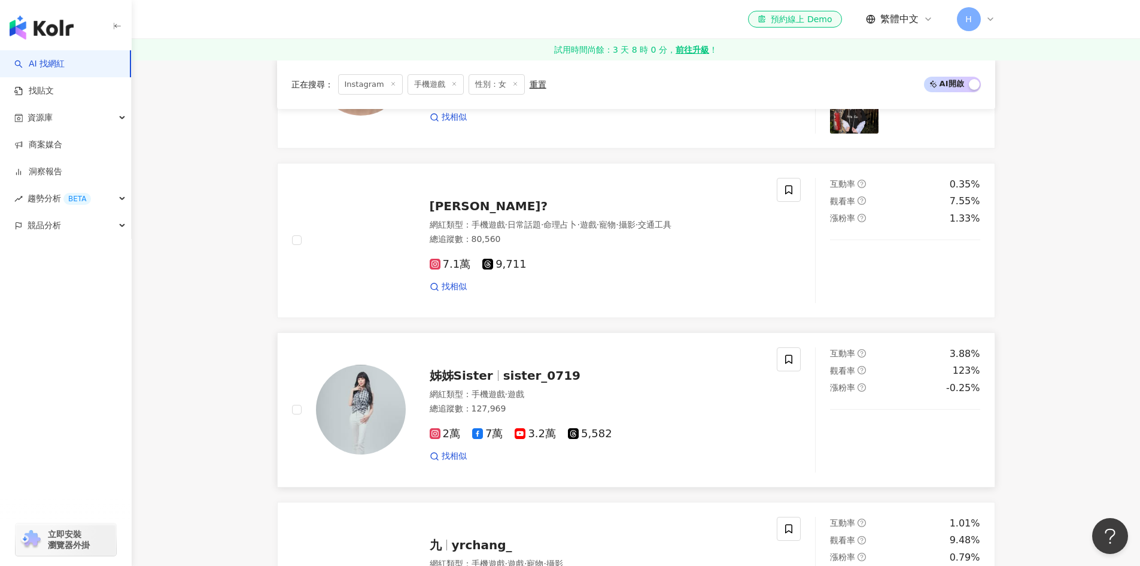
scroll to position [95, 0]
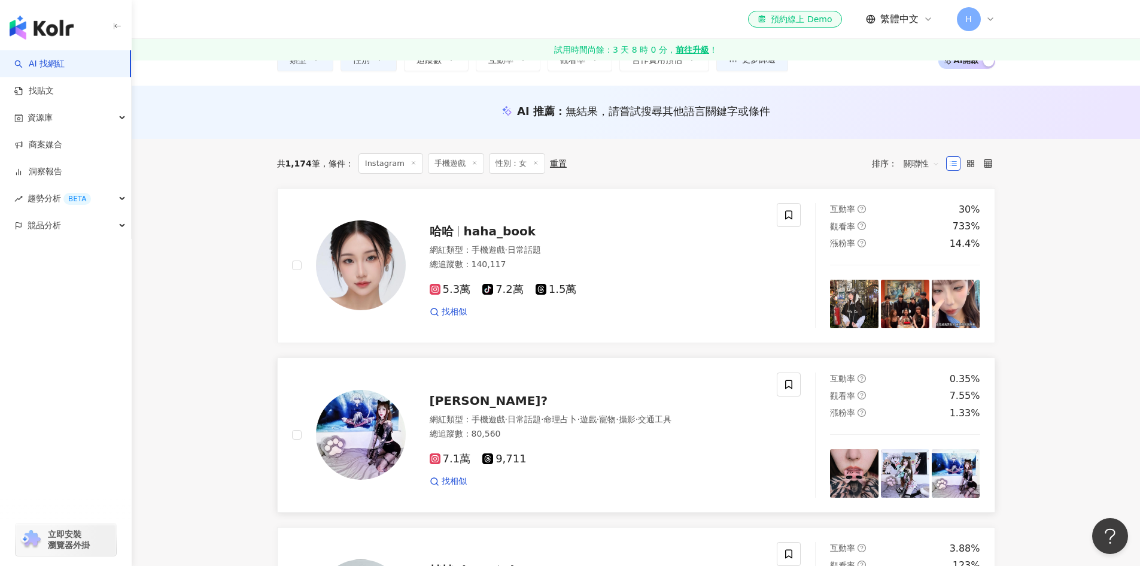
click at [497, 408] on span "[PERSON_NAME]?" at bounding box center [489, 400] width 118 height 14
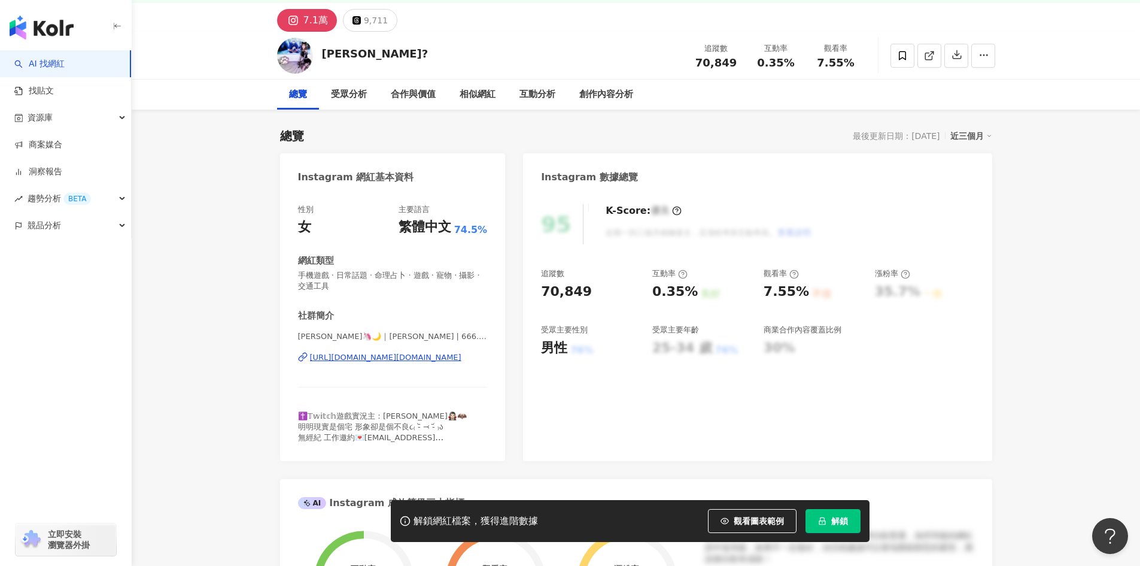
scroll to position [60, 0]
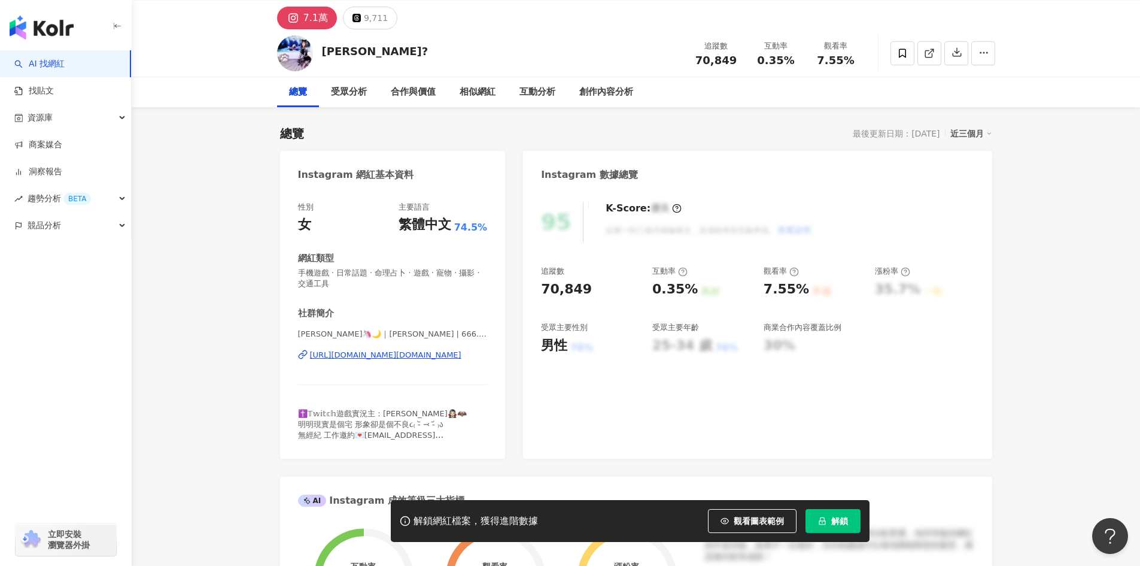
click at [378, 364] on div "[PERSON_NAME]🦄🌙｜[PERSON_NAME] | 666.aoi [URL][DOMAIN_NAME][DOMAIN_NAME]" at bounding box center [393, 364] width 190 height 70
click at [378, 360] on div "[URL][DOMAIN_NAME][DOMAIN_NAME]" at bounding box center [385, 354] width 151 height 11
